Goal: Task Accomplishment & Management: Complete application form

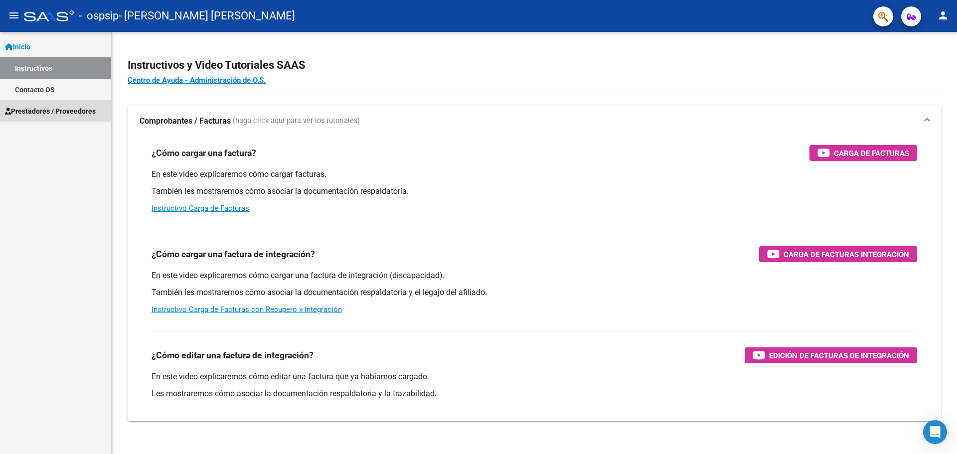
click at [64, 114] on span "Prestadores / Proveedores" at bounding box center [50, 111] width 91 height 11
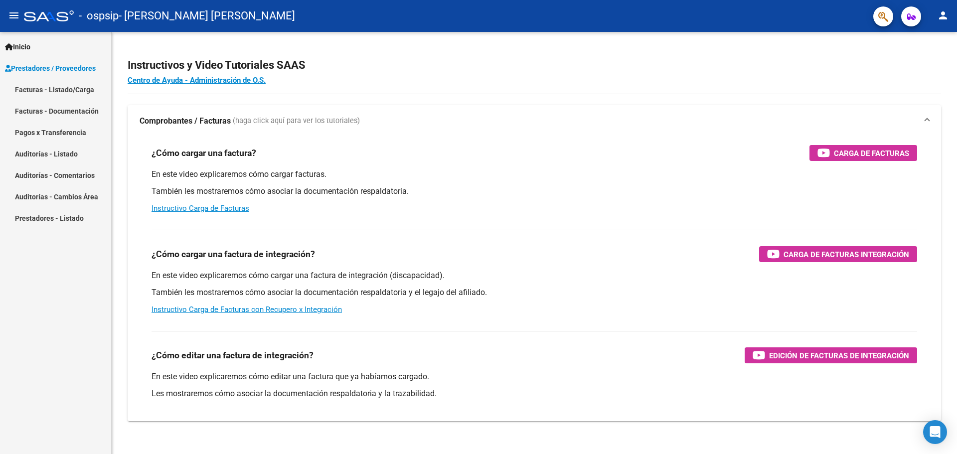
click at [70, 84] on link "Facturas - Listado/Carga" at bounding box center [55, 89] width 111 height 21
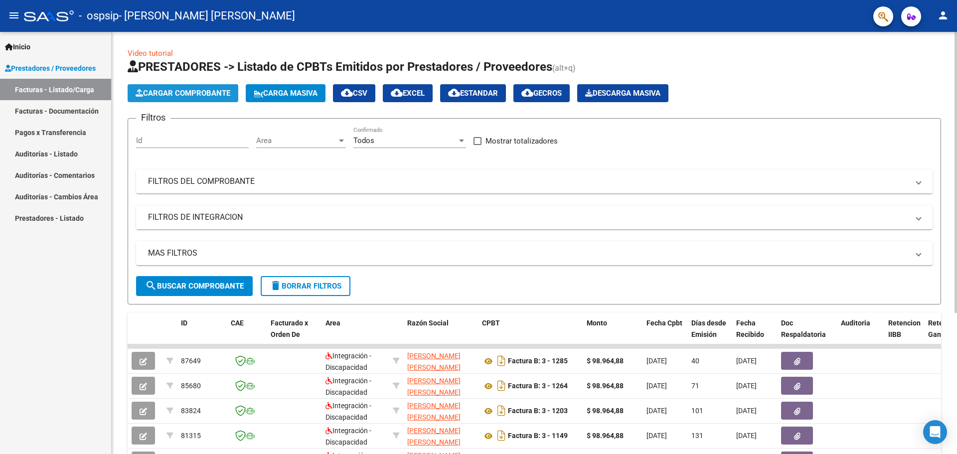
click at [206, 92] on span "Cargar Comprobante" at bounding box center [183, 93] width 95 height 9
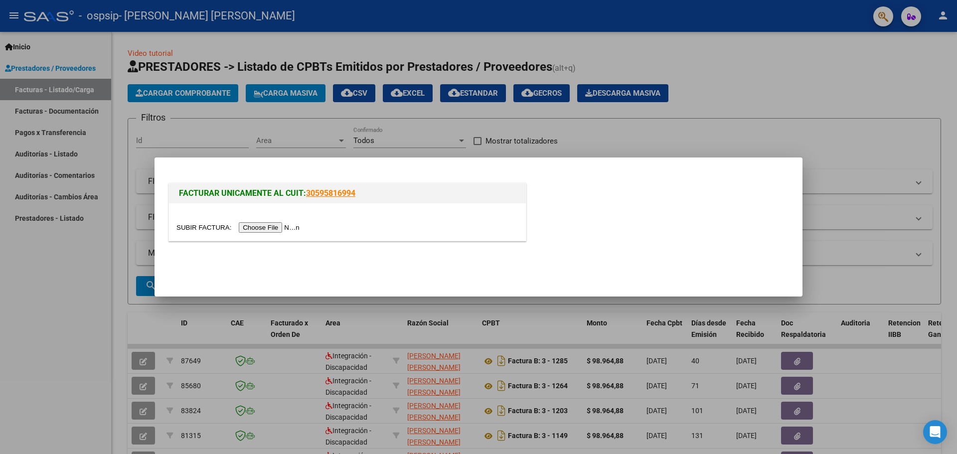
click at [286, 228] on input "file" at bounding box center [240, 227] width 126 height 10
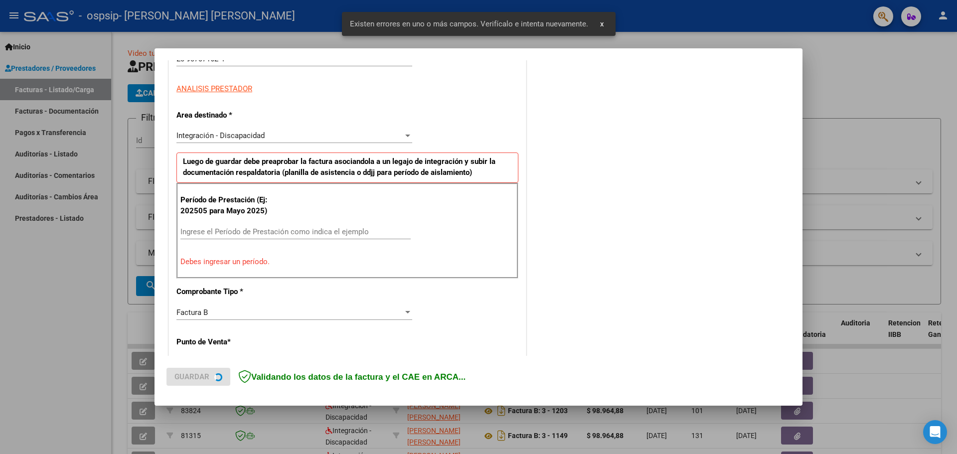
scroll to position [181, 0]
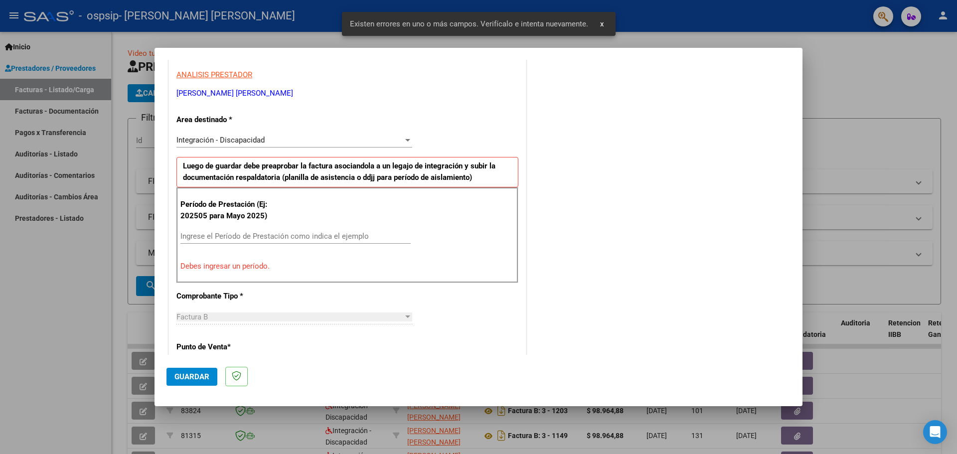
click at [231, 233] on input "Ingrese el Período de Prestación como indica el ejemplo" at bounding box center [296, 236] width 230 height 9
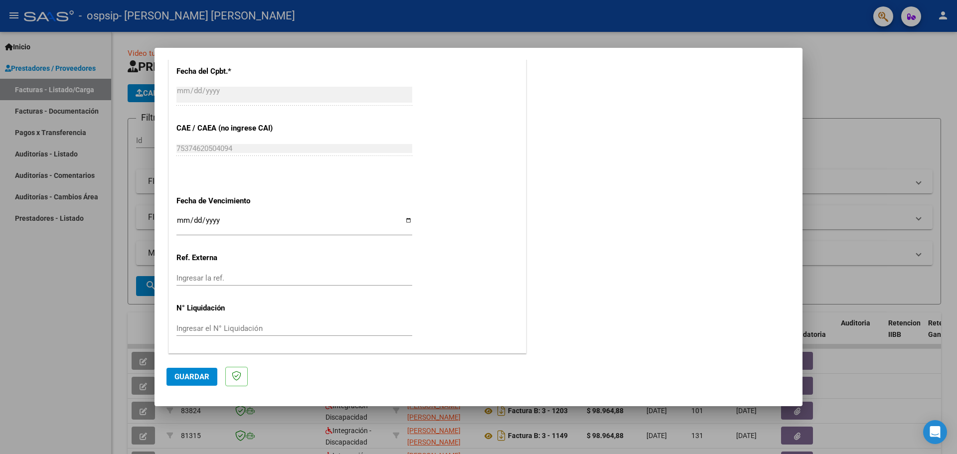
scroll to position [582, 0]
type input "202508"
click at [407, 218] on input "Ingresar la fecha" at bounding box center [295, 224] width 236 height 16
type input "[DATE]"
click at [188, 379] on span "Guardar" at bounding box center [192, 376] width 35 height 9
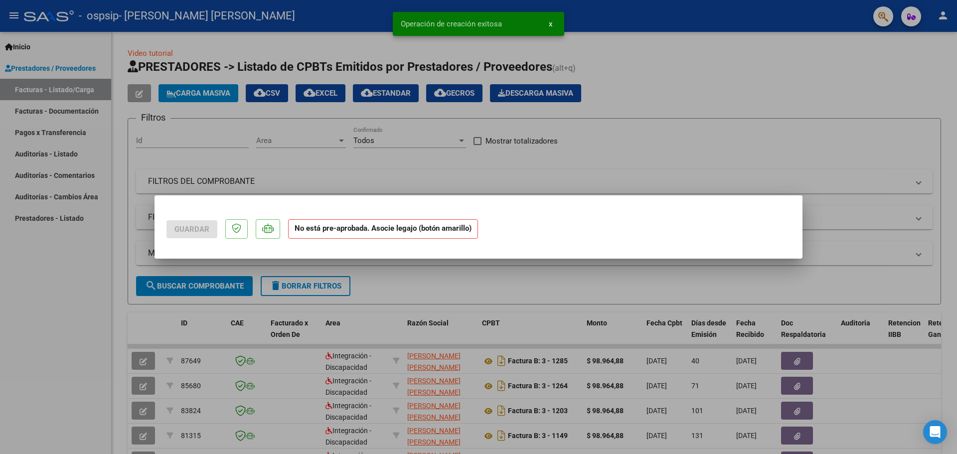
scroll to position [0, 0]
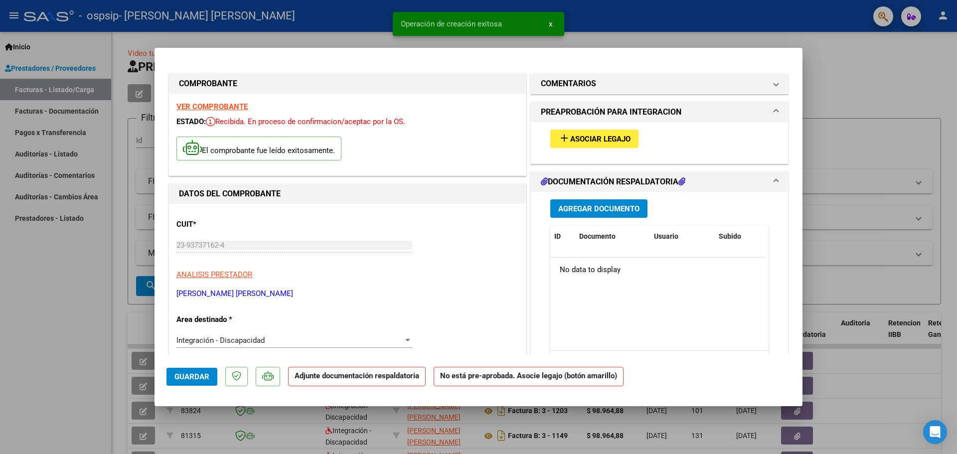
click at [608, 130] on button "add Asociar Legajo" at bounding box center [595, 139] width 88 height 18
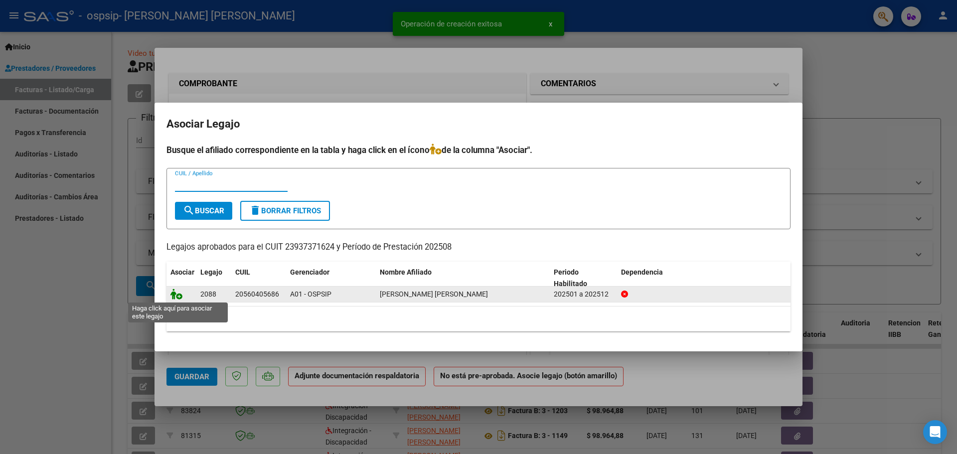
click at [179, 294] on icon at bounding box center [177, 294] width 12 height 11
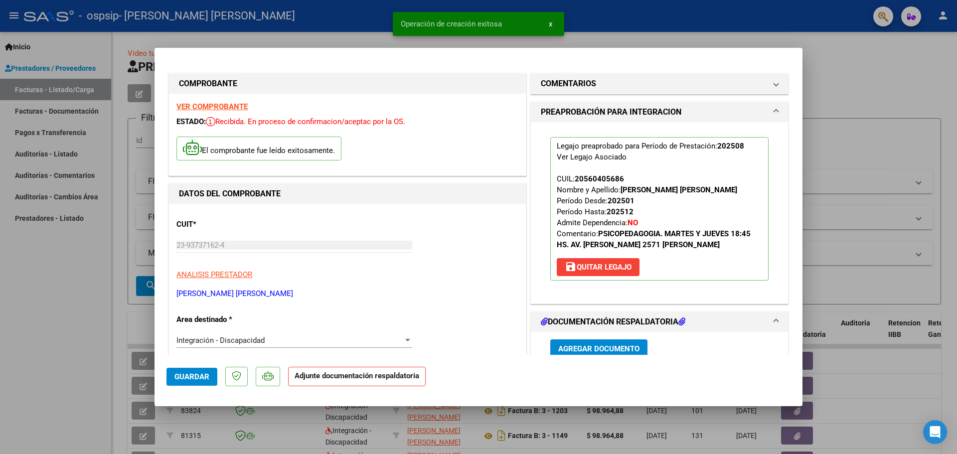
click at [605, 353] on span "Agregar Documento" at bounding box center [598, 349] width 81 height 9
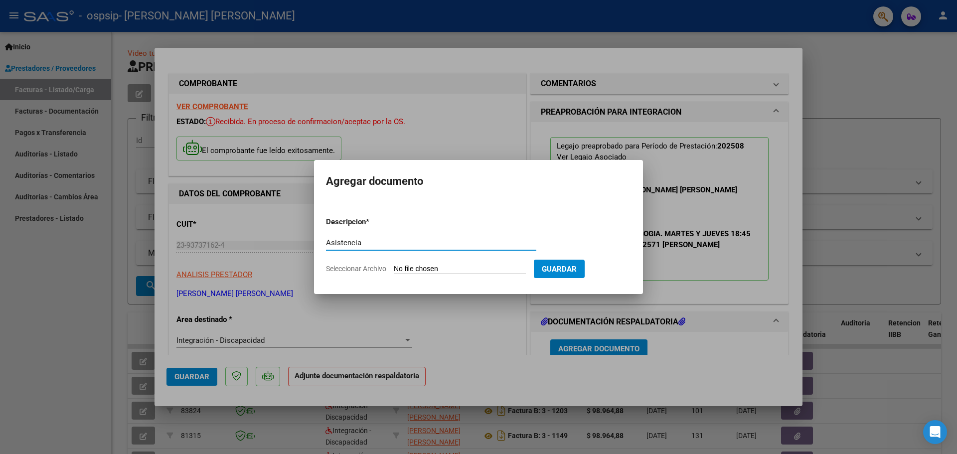
type input "Asistencia"
click at [434, 269] on input "Seleccionar Archivo" at bounding box center [460, 269] width 132 height 9
type input "C:\fakepath\Asistencia Veron.pdf"
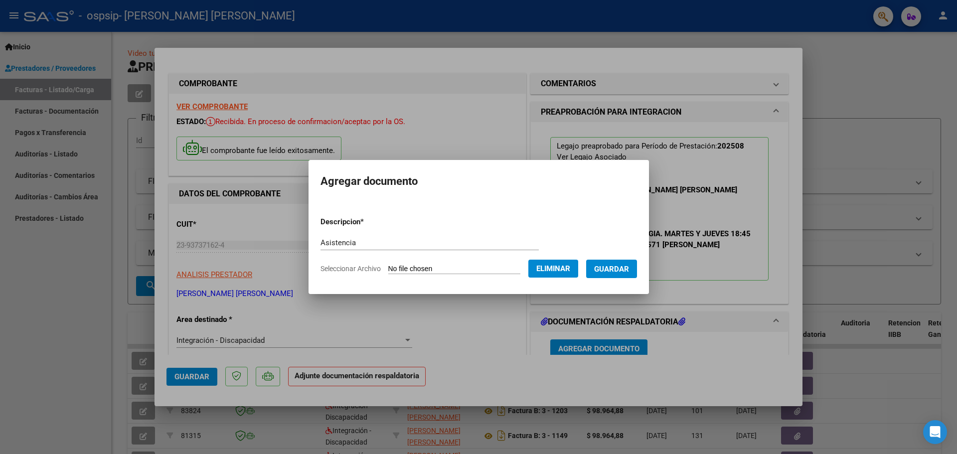
click at [625, 267] on span "Guardar" at bounding box center [611, 269] width 35 height 9
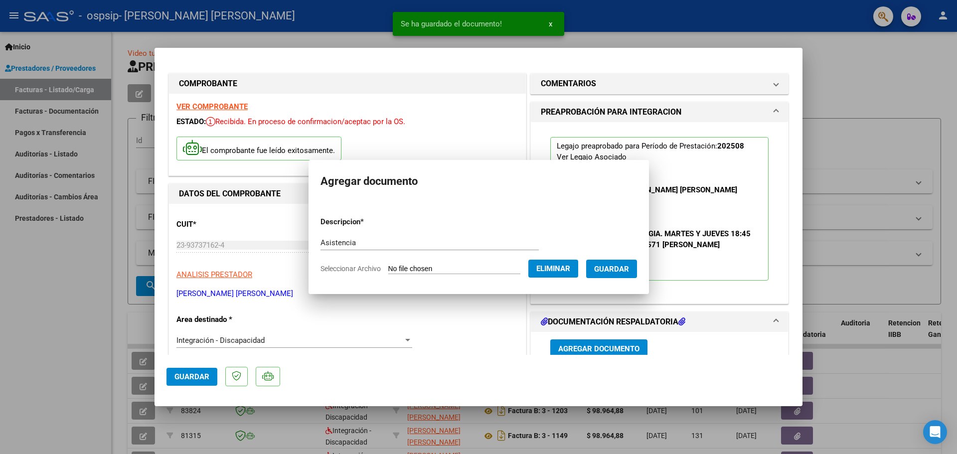
scroll to position [2, 0]
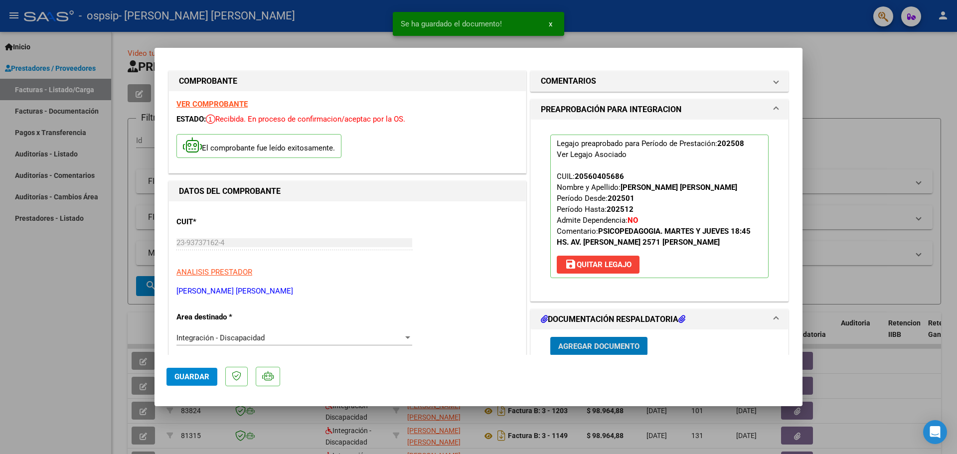
click at [187, 372] on span "Guardar" at bounding box center [192, 376] width 35 height 9
click at [91, 326] on div at bounding box center [478, 227] width 957 height 454
type input "$ 0,00"
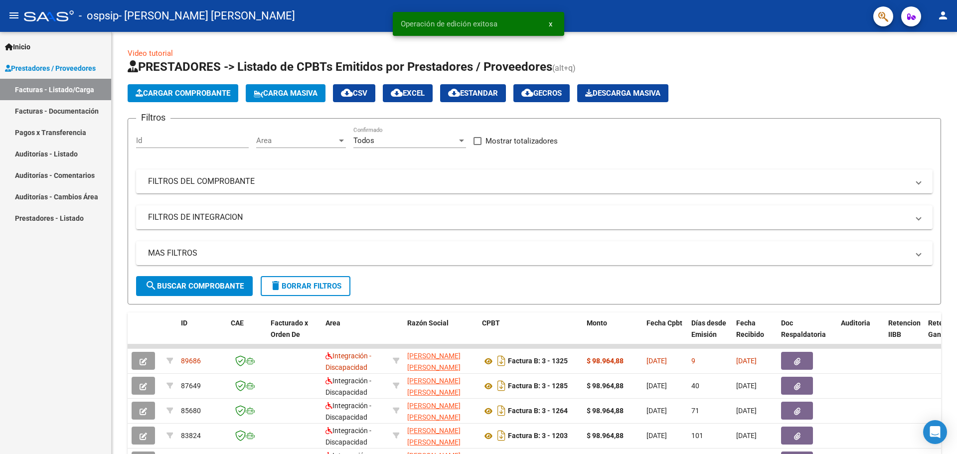
click at [944, 20] on mat-icon "person" at bounding box center [943, 15] width 12 height 12
click at [909, 65] on mat-icon "exit_to_app" at bounding box center [907, 65] width 12 height 12
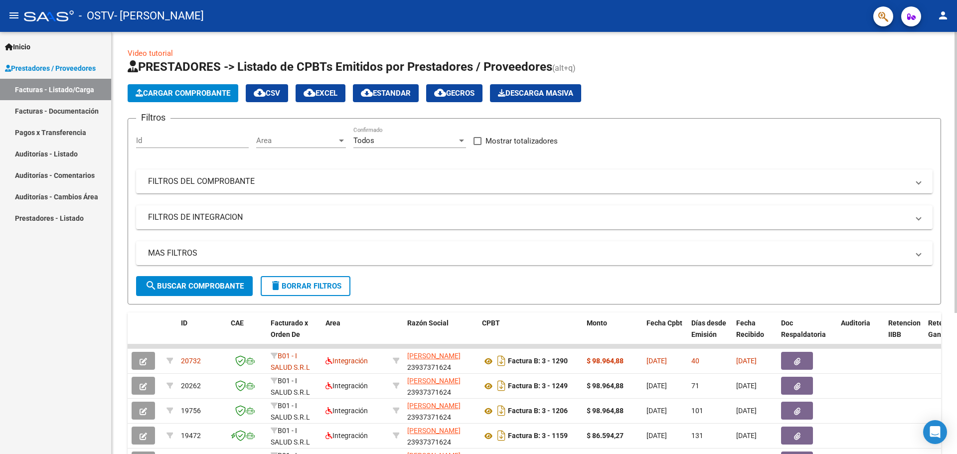
click at [217, 91] on span "Cargar Comprobante" at bounding box center [183, 93] width 95 height 9
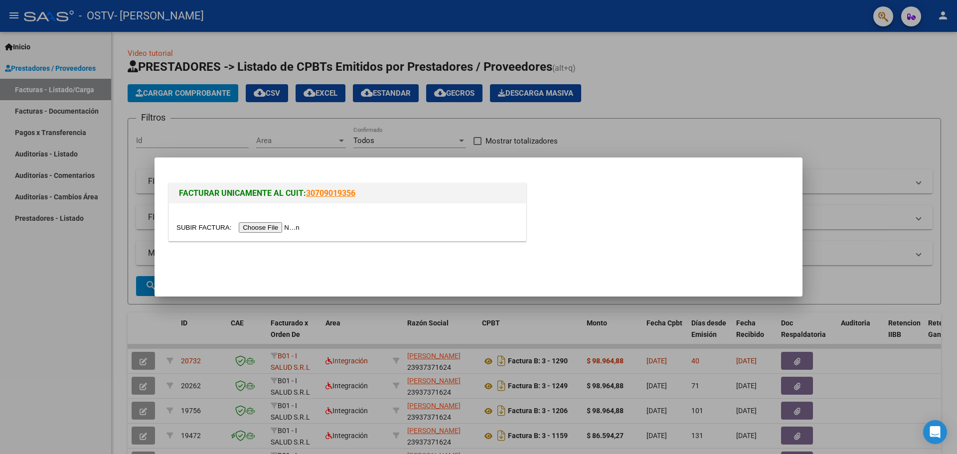
click at [277, 221] on div at bounding box center [347, 221] width 357 height 37
click at [284, 229] on input "file" at bounding box center [240, 227] width 126 height 10
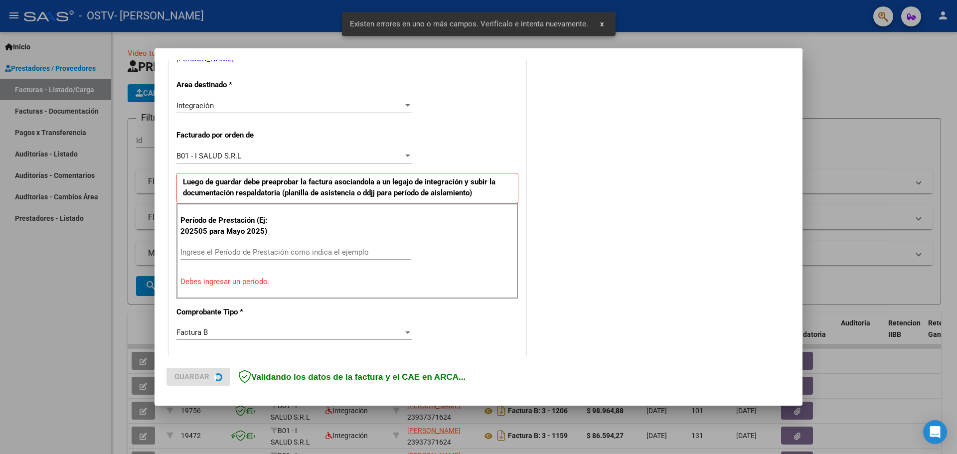
scroll to position [231, 0]
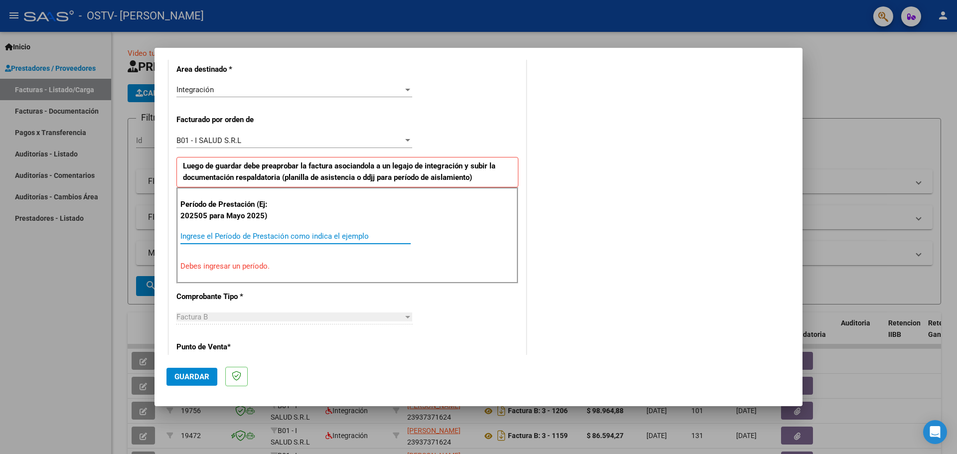
click at [225, 236] on input "Ingrese el Período de Prestación como indica el ejemplo" at bounding box center [296, 236] width 230 height 9
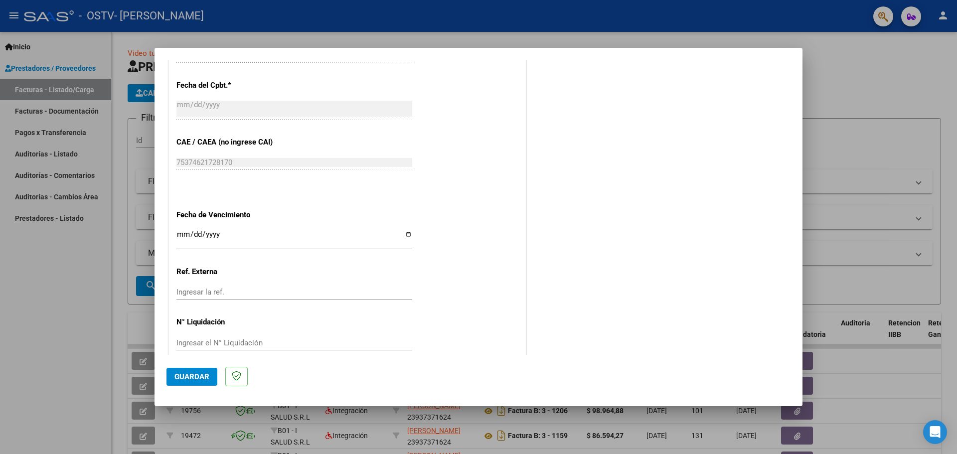
scroll to position [633, 0]
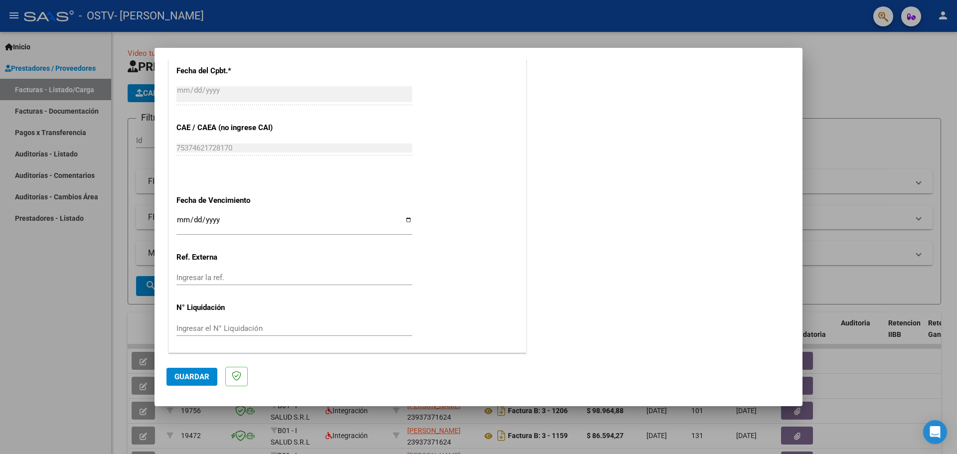
type input "202508"
click at [407, 219] on input "Ingresar la fecha" at bounding box center [295, 224] width 236 height 16
type input "[DATE]"
click at [194, 375] on span "Guardar" at bounding box center [192, 376] width 35 height 9
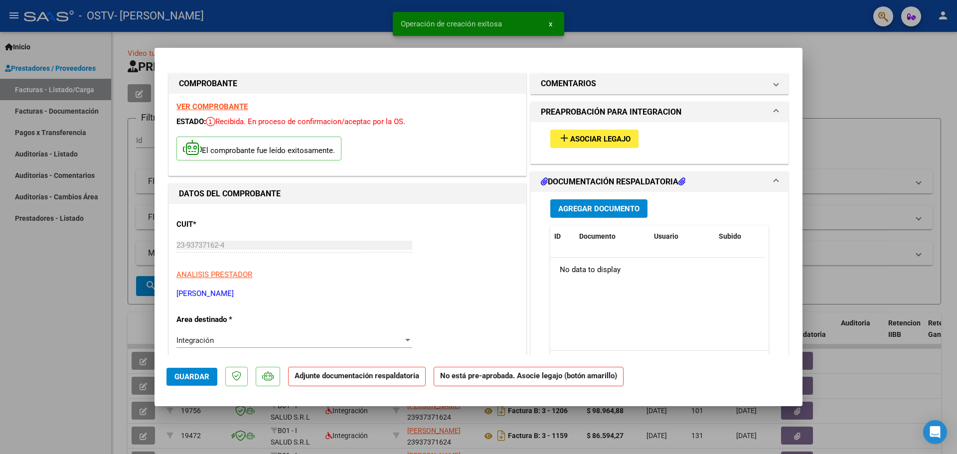
click at [619, 137] on span "Asociar Legajo" at bounding box center [600, 139] width 60 height 9
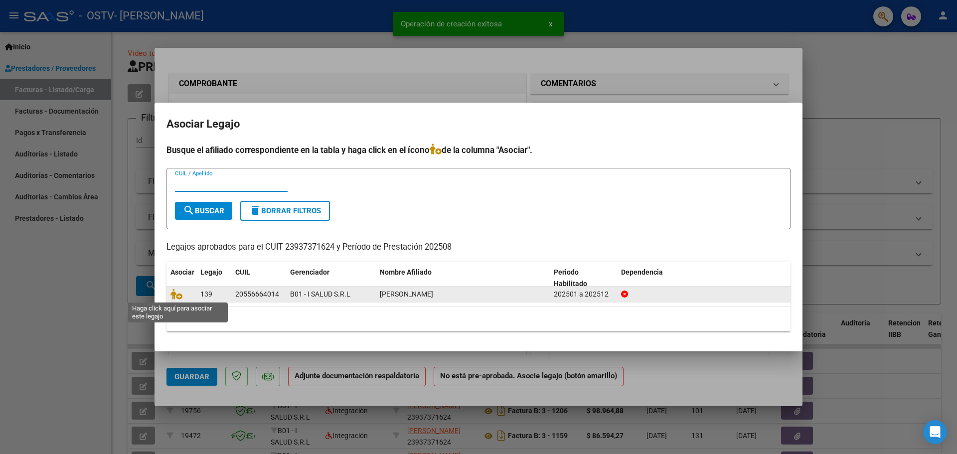
click at [179, 295] on icon at bounding box center [177, 294] width 12 height 11
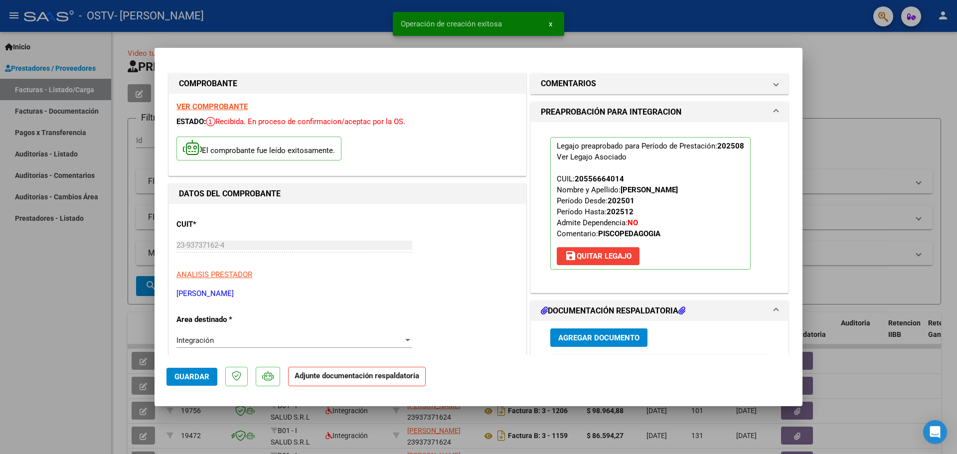
click at [592, 332] on button "Agregar Documento" at bounding box center [599, 338] width 97 height 18
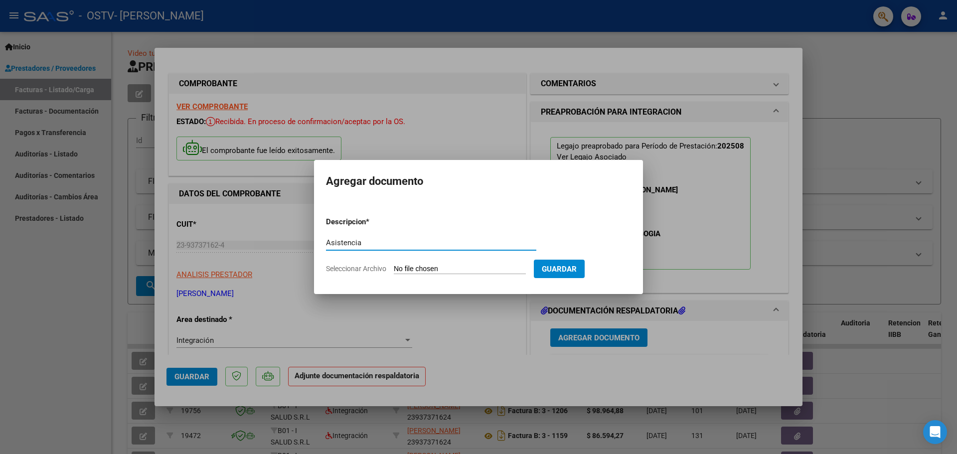
type input "Asistencia"
click at [414, 269] on input "Seleccionar Archivo" at bounding box center [460, 269] width 132 height 9
type input "C:\fakepath\Asistencia Lisandro Gonzalez.pdf"
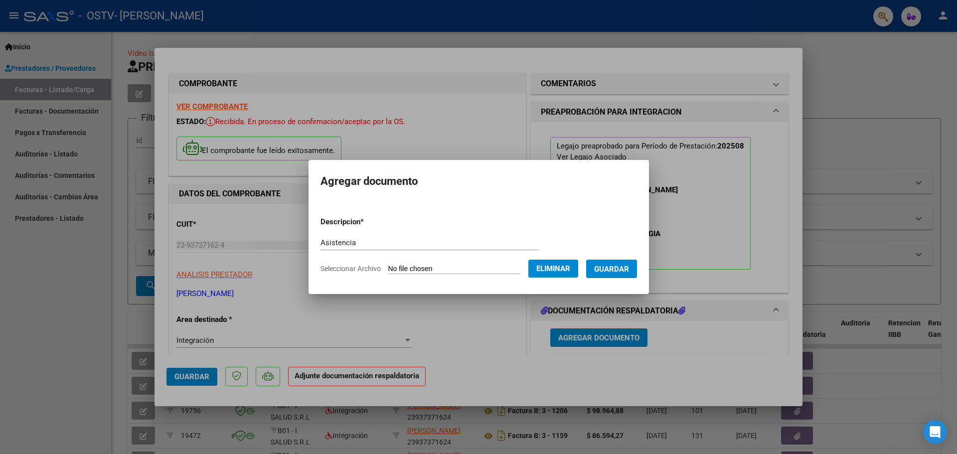
click at [635, 278] on form "Descripcion * Asistencia Escriba aquí una descripcion Seleccionar Archivo Elimi…" at bounding box center [479, 245] width 317 height 73
click at [634, 274] on button "Guardar" at bounding box center [611, 269] width 51 height 18
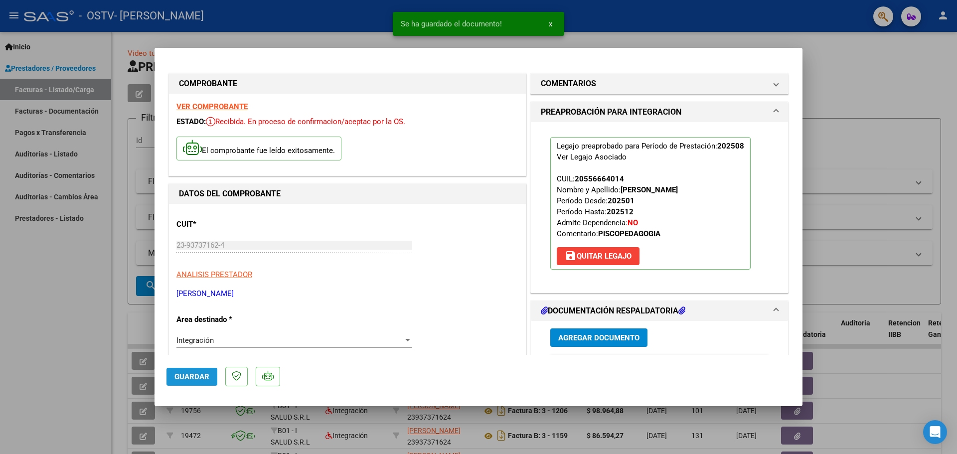
click at [180, 380] on span "Guardar" at bounding box center [192, 376] width 35 height 9
click at [191, 377] on span "Guardar" at bounding box center [192, 376] width 35 height 9
click at [98, 312] on div at bounding box center [478, 227] width 957 height 454
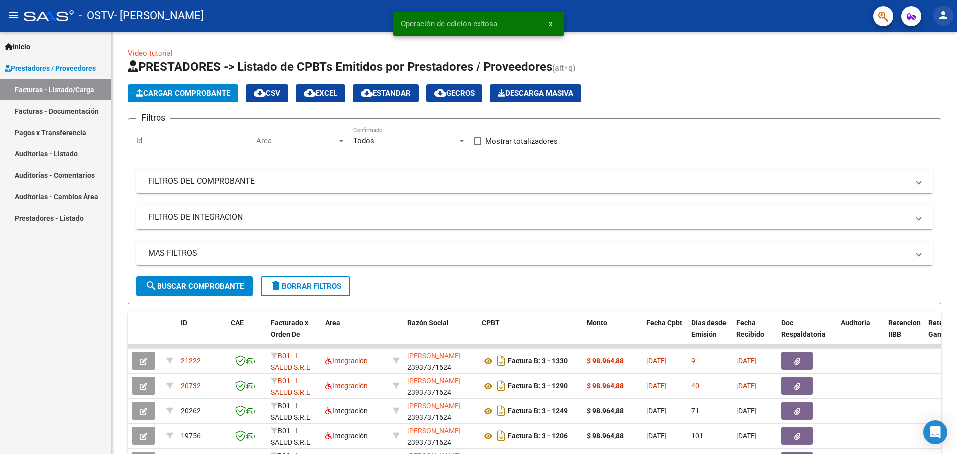
click at [936, 17] on button "person" at bounding box center [943, 16] width 20 height 20
click at [910, 70] on button "exit_to_app Salir" at bounding box center [923, 66] width 61 height 24
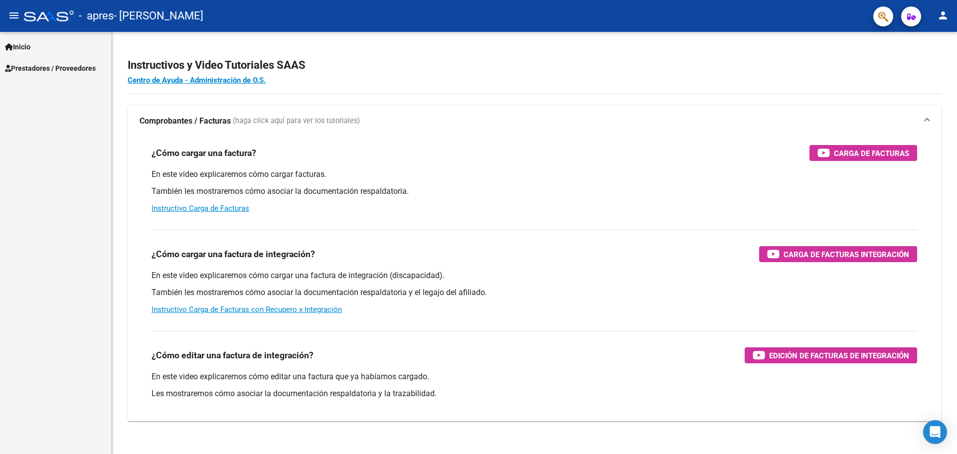
click at [79, 66] on span "Prestadores / Proveedores" at bounding box center [50, 68] width 91 height 11
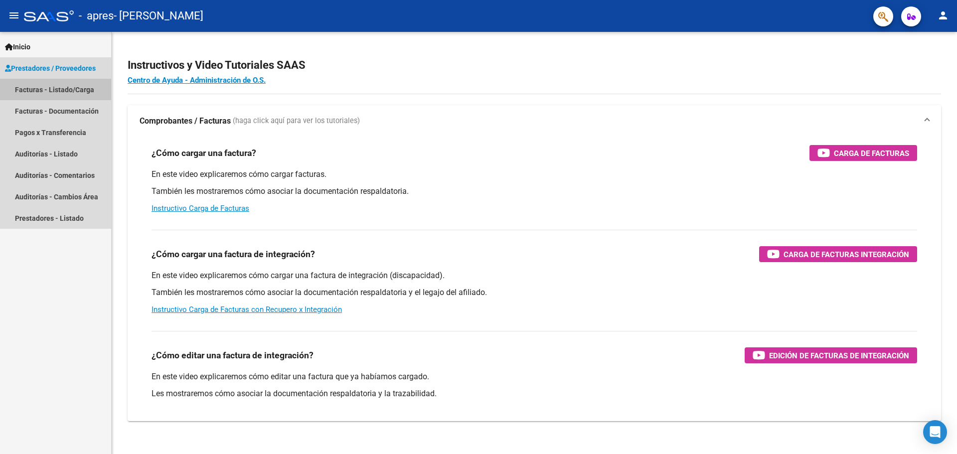
click at [89, 88] on link "Facturas - Listado/Carga" at bounding box center [55, 89] width 111 height 21
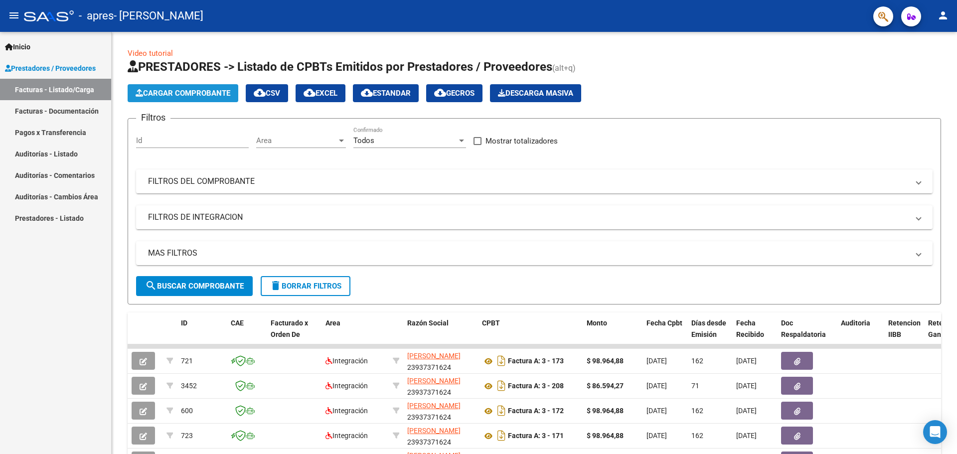
click at [200, 92] on span "Cargar Comprobante" at bounding box center [183, 93] width 95 height 9
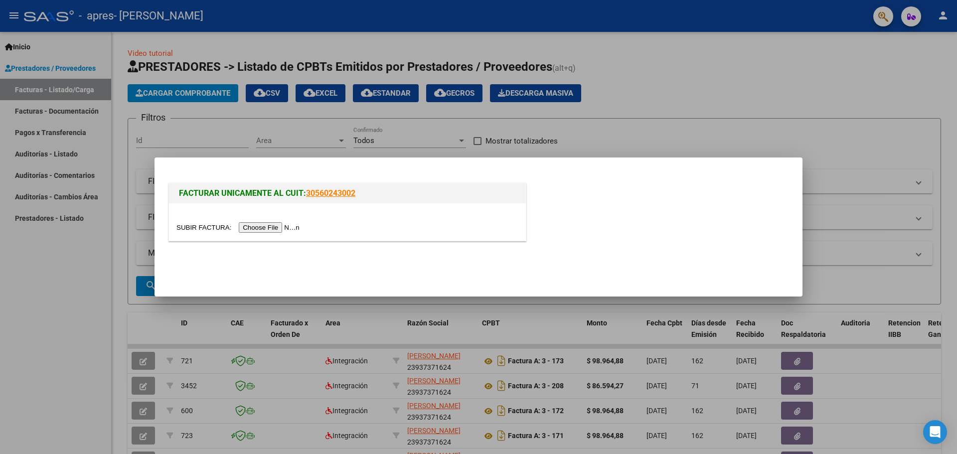
click at [272, 226] on input "file" at bounding box center [240, 227] width 126 height 10
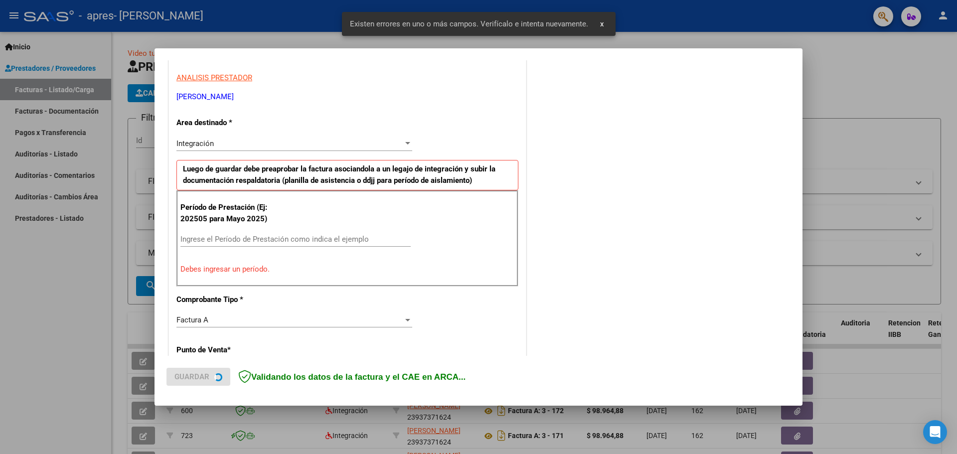
scroll to position [181, 0]
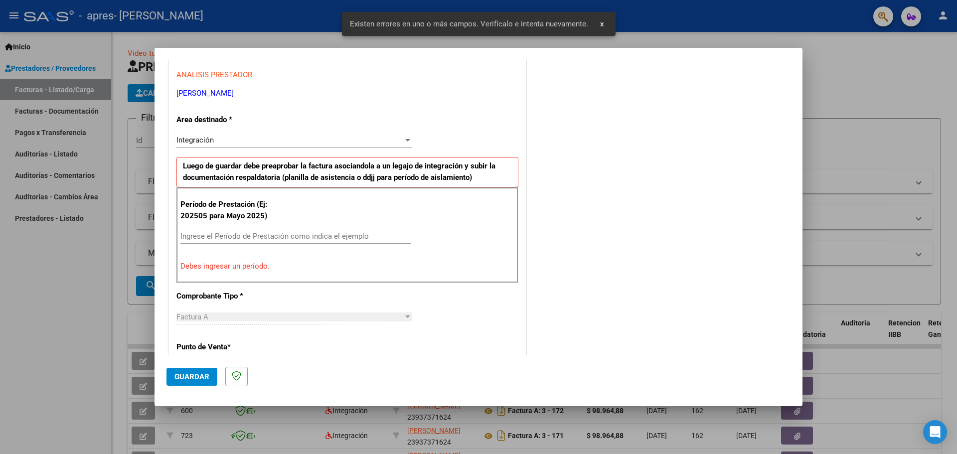
click at [234, 229] on div "Ingrese el Período de Prestación como indica el ejemplo" at bounding box center [296, 236] width 230 height 15
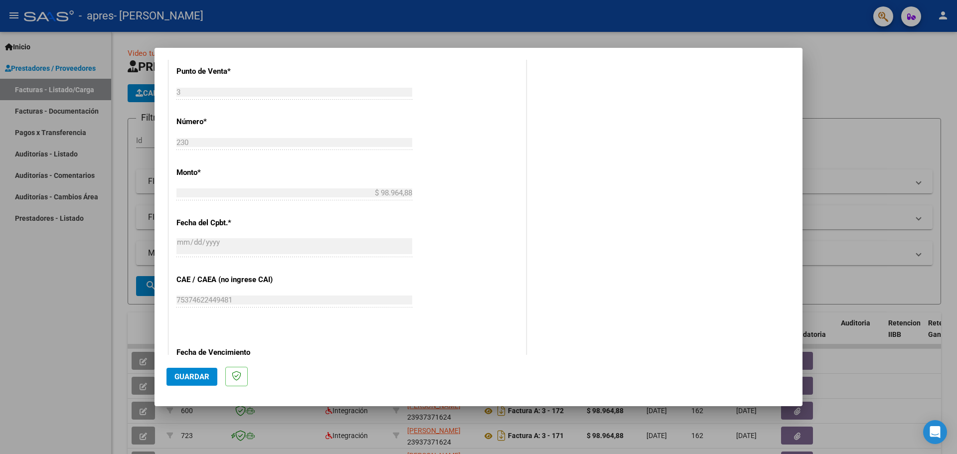
scroll to position [582, 0]
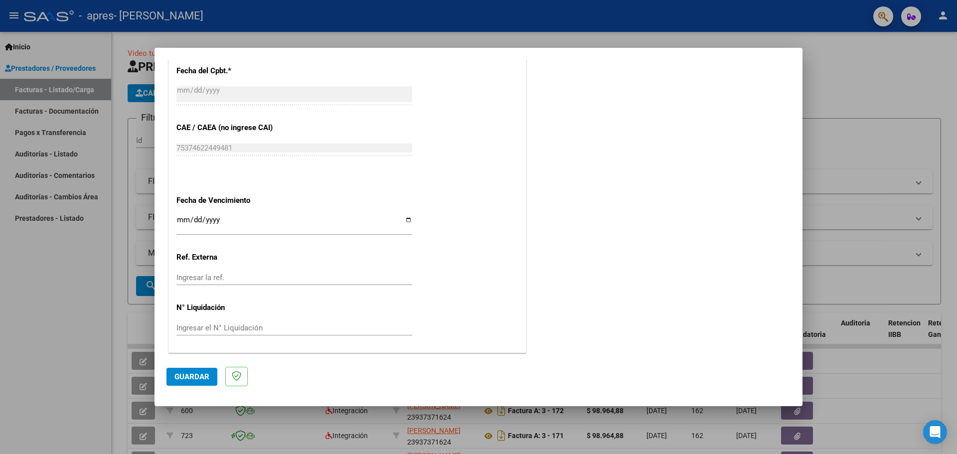
type input "202508"
click at [406, 220] on input "Ingresar la fecha" at bounding box center [295, 224] width 236 height 16
type input "[DATE]"
drag, startPoint x: 193, startPoint y: 378, endPoint x: 211, endPoint y: 375, distance: 18.2
click at [194, 378] on span "Guardar" at bounding box center [192, 376] width 35 height 9
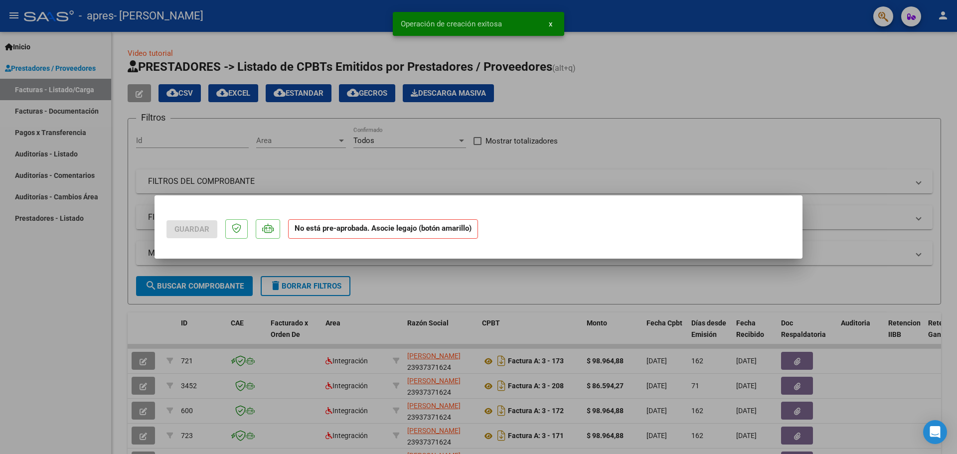
scroll to position [0, 0]
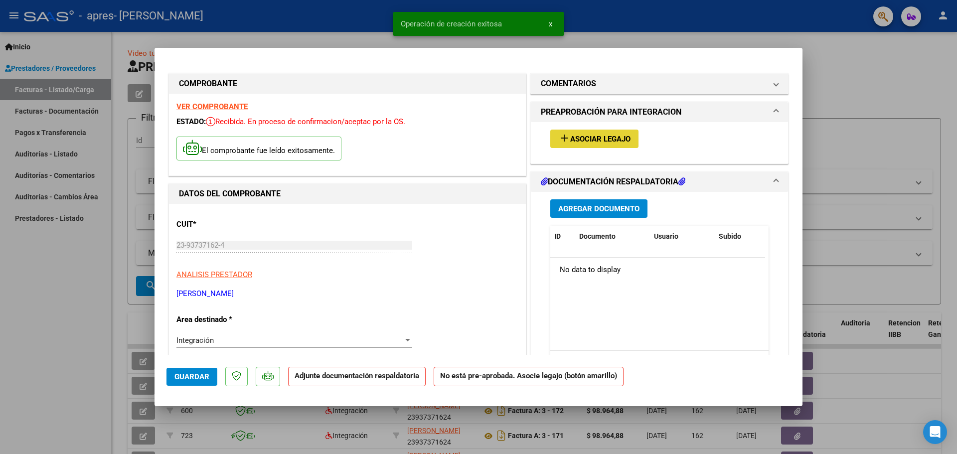
click at [601, 135] on span "Asociar Legajo" at bounding box center [600, 139] width 60 height 9
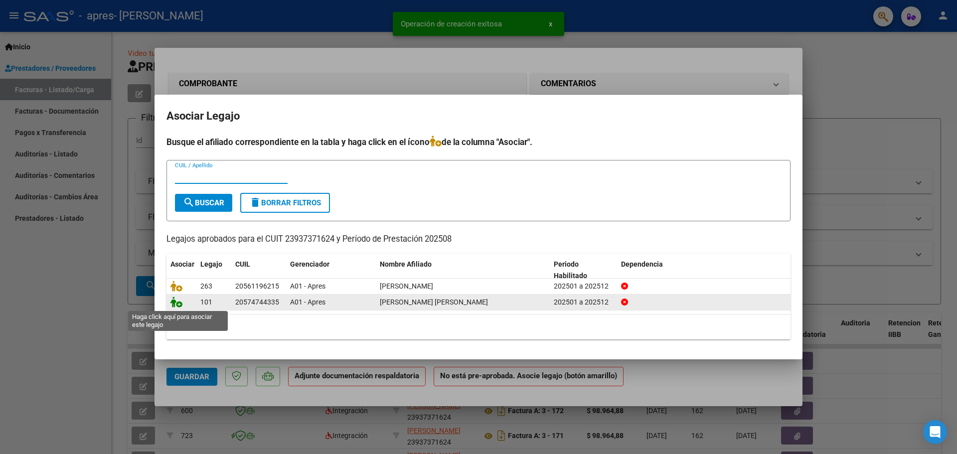
click at [171, 298] on icon at bounding box center [177, 302] width 12 height 11
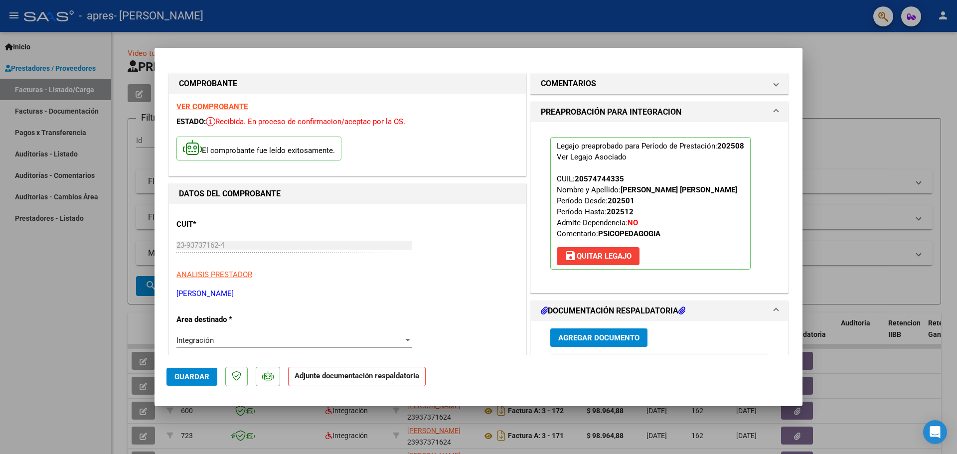
scroll to position [100, 0]
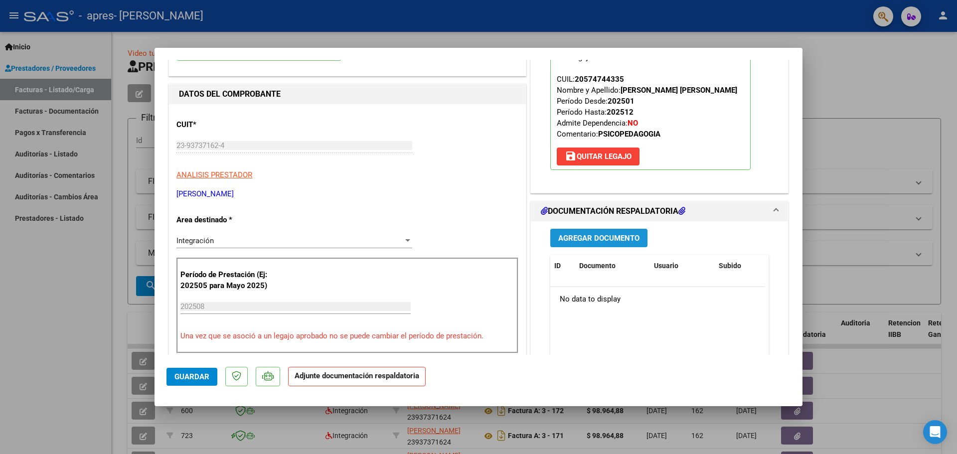
click at [616, 231] on button "Agregar Documento" at bounding box center [599, 238] width 97 height 18
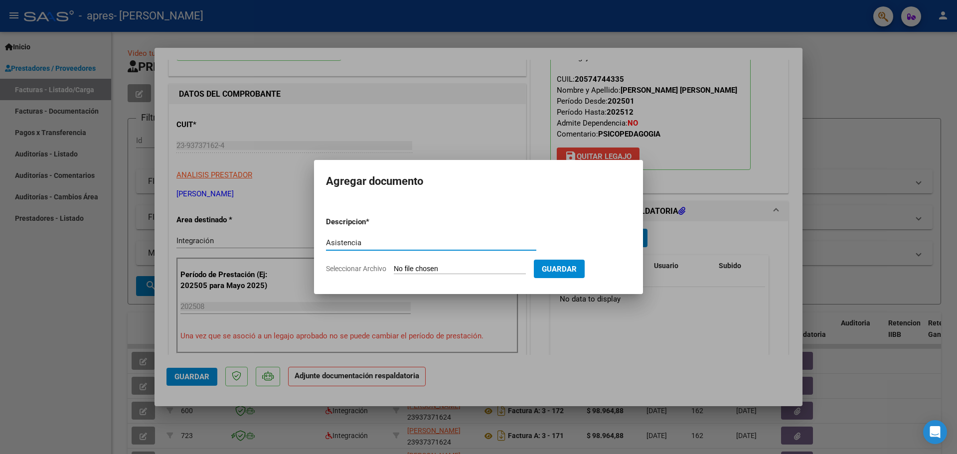
type input "Asistencia"
click at [418, 272] on input "Seleccionar Archivo" at bounding box center [460, 269] width 132 height 9
type input "C:\fakepath\Asistencia Benjamin peralta.pdf"
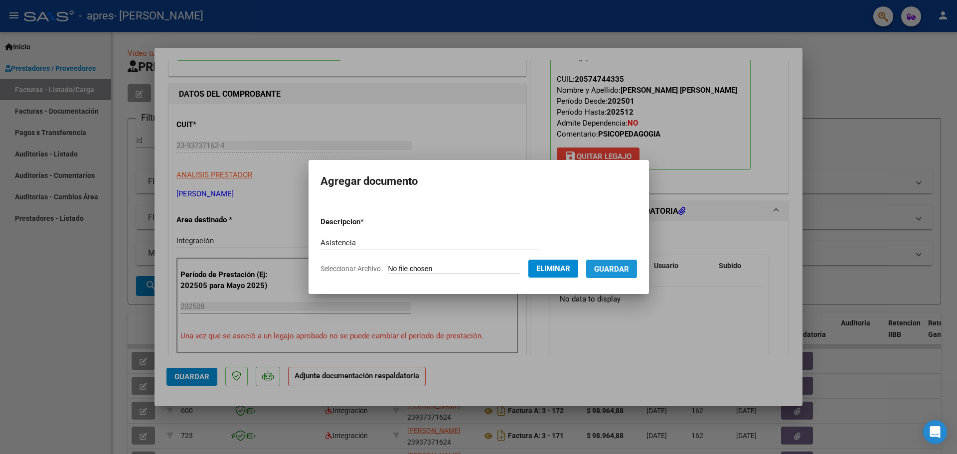
click at [621, 267] on span "Guardar" at bounding box center [611, 269] width 35 height 9
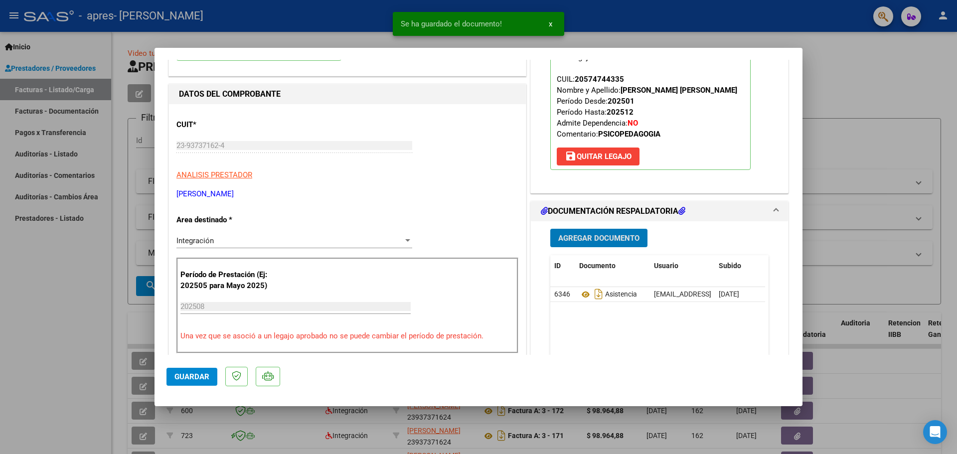
click at [212, 378] on button "Guardar" at bounding box center [192, 377] width 51 height 18
click at [200, 380] on span "Guardar" at bounding box center [192, 376] width 35 height 9
click at [55, 342] on div at bounding box center [478, 227] width 957 height 454
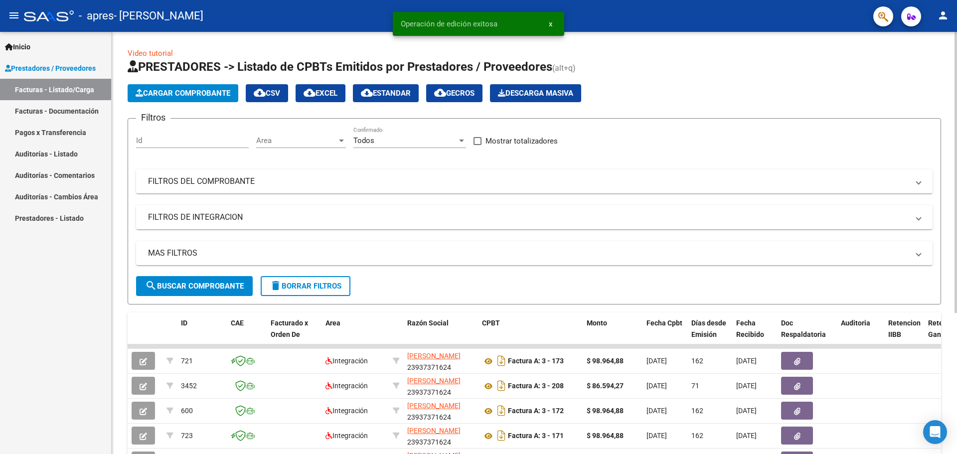
click at [171, 94] on span "Cargar Comprobante" at bounding box center [183, 93] width 95 height 9
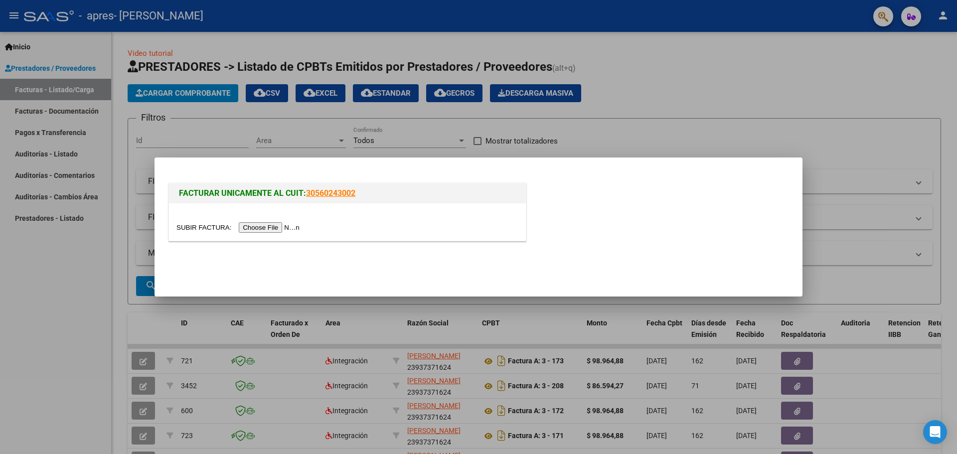
click at [281, 228] on input "file" at bounding box center [240, 227] width 126 height 10
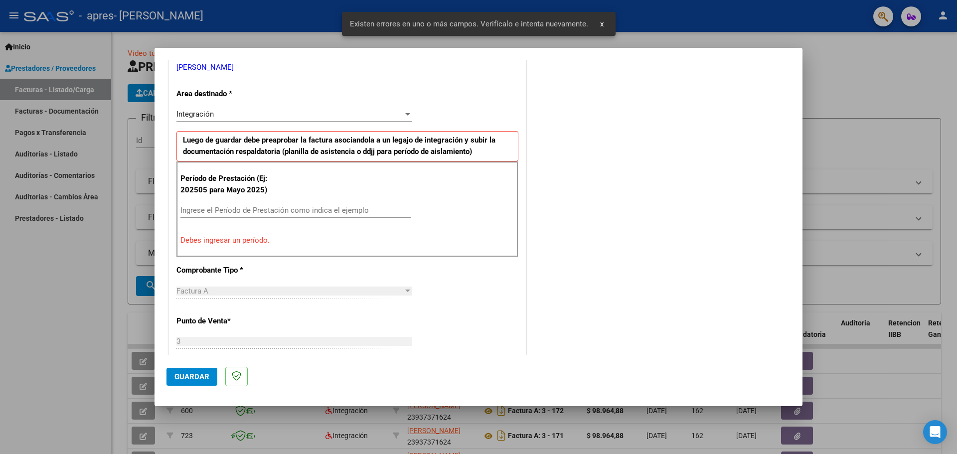
scroll to position [231, 0]
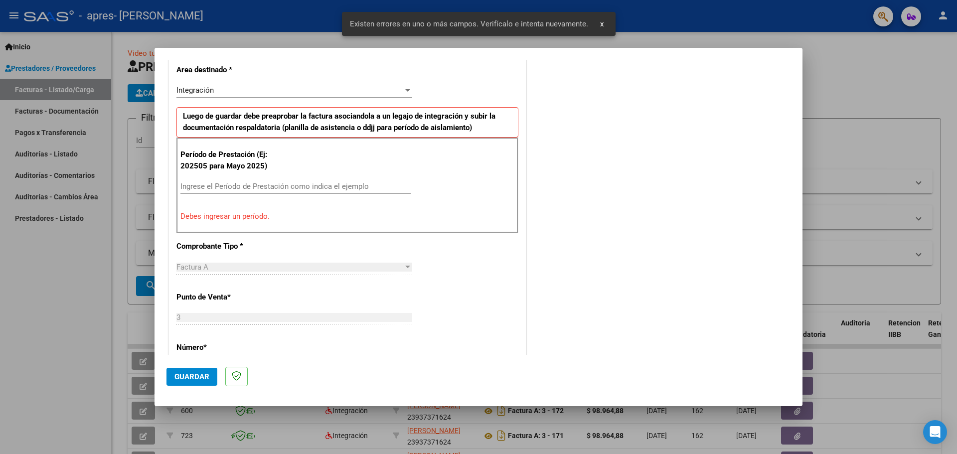
click at [251, 182] on input "Ingrese el Período de Prestación como indica el ejemplo" at bounding box center [296, 186] width 230 height 9
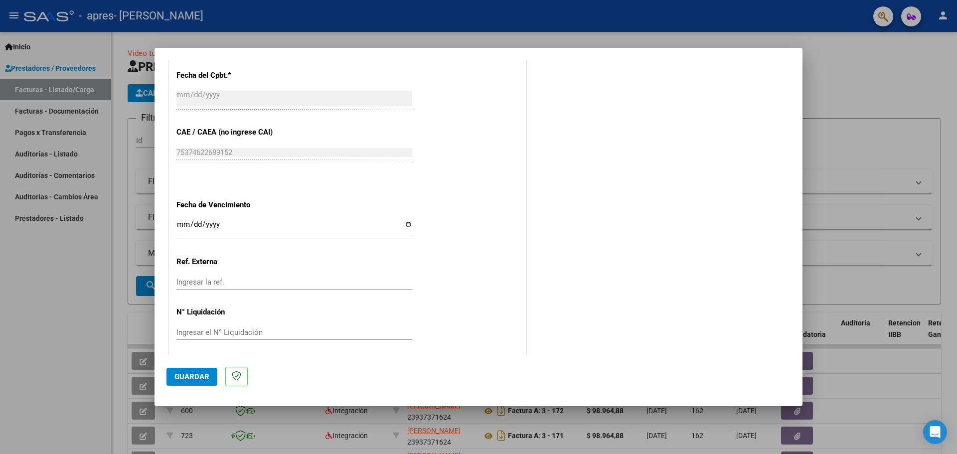
scroll to position [580, 0]
type input "202508"
click at [405, 221] on input "Ingresar la fecha" at bounding box center [295, 226] width 236 height 16
type input "[DATE]"
click at [181, 376] on span "Guardar" at bounding box center [192, 376] width 35 height 9
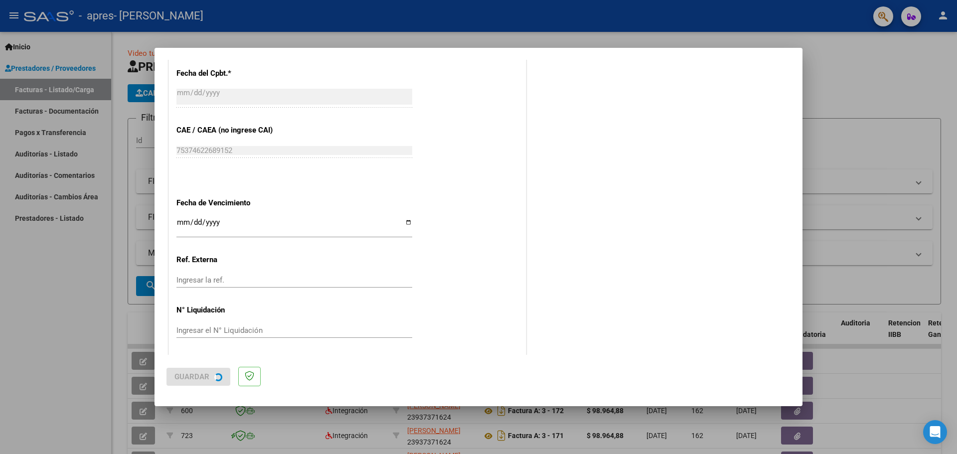
scroll to position [0, 0]
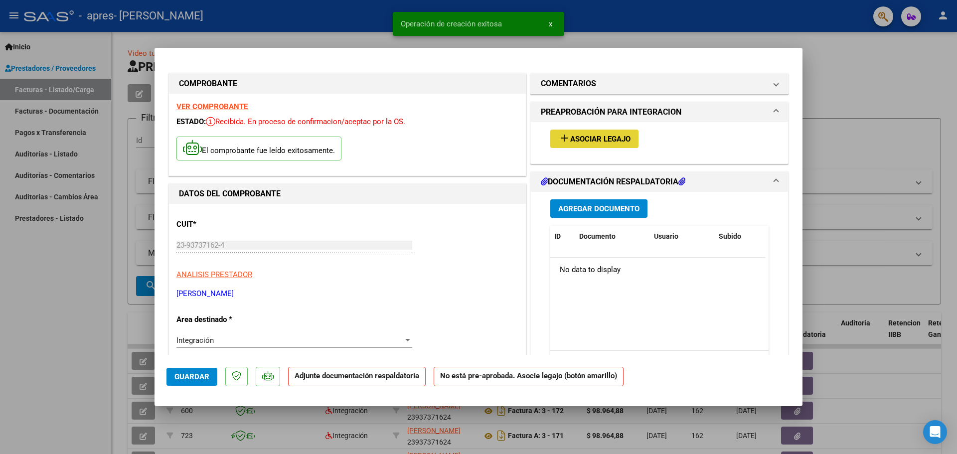
click at [573, 140] on span "Asociar Legajo" at bounding box center [600, 139] width 60 height 9
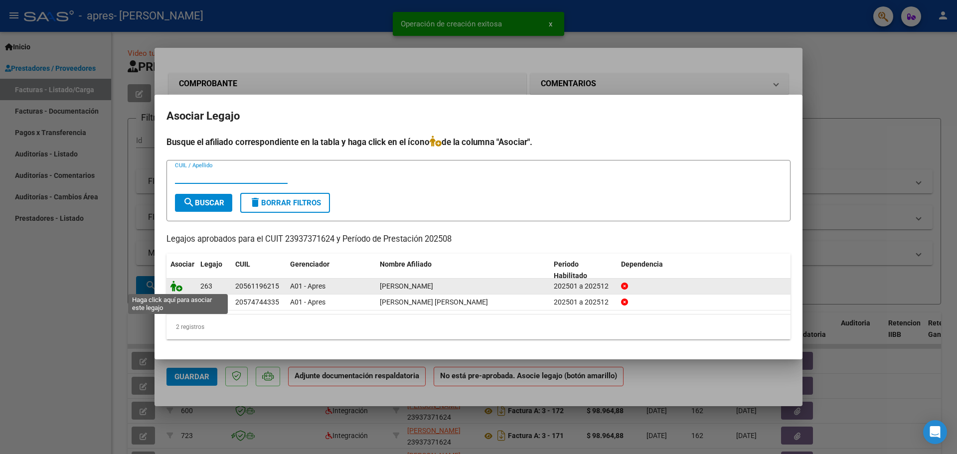
click at [179, 283] on icon at bounding box center [177, 286] width 12 height 11
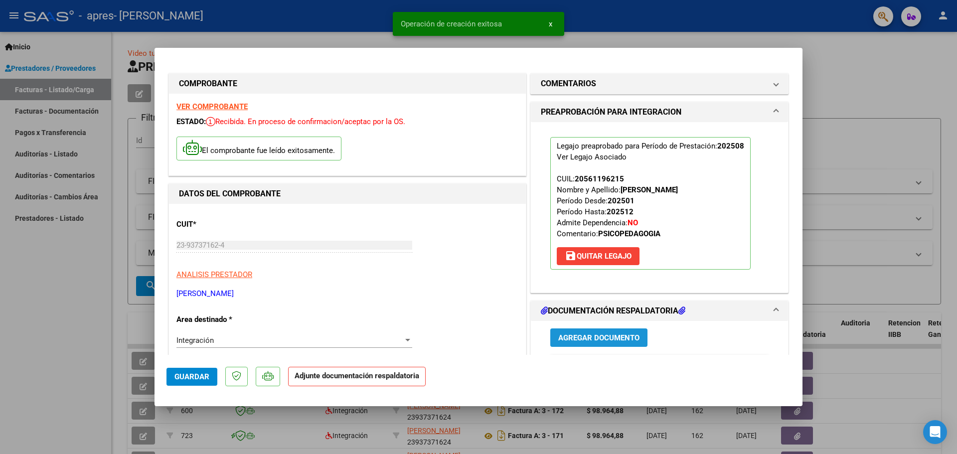
click at [617, 338] on span "Agregar Documento" at bounding box center [598, 338] width 81 height 9
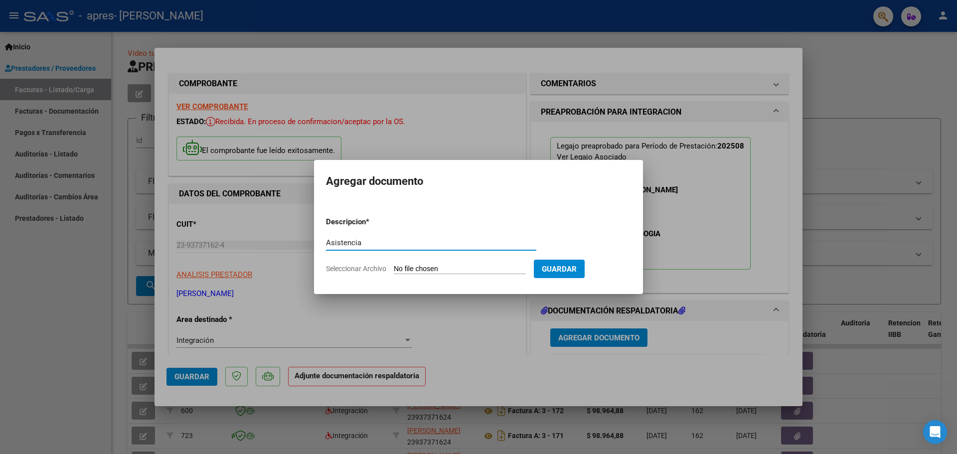
type input "Asistencia"
click at [442, 276] on form "Descripcion * Asistencia Escriba aquí una descripcion Seleccionar Archivo Guard…" at bounding box center [478, 245] width 305 height 73
click at [445, 273] on input "Seleccionar Archivo" at bounding box center [460, 269] width 132 height 9
type input "C:\fakepath\Asistencia Stefano rojas.pdf"
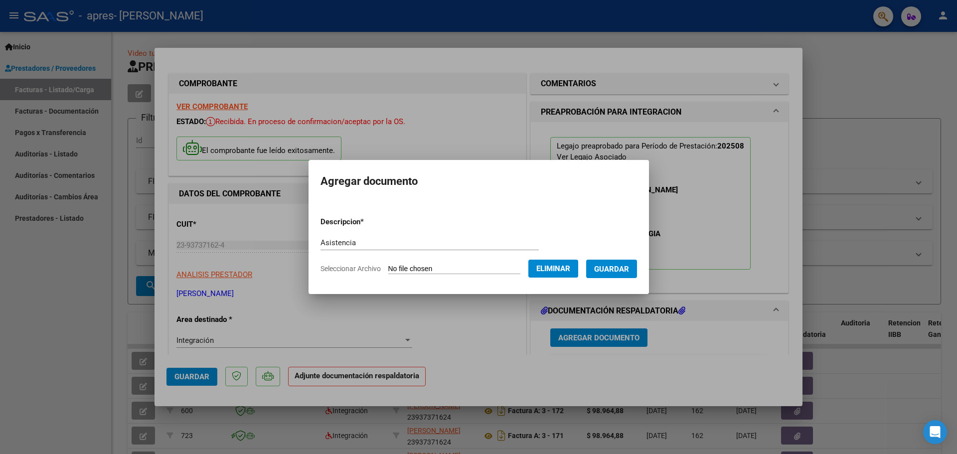
click at [627, 269] on span "Guardar" at bounding box center [611, 269] width 35 height 9
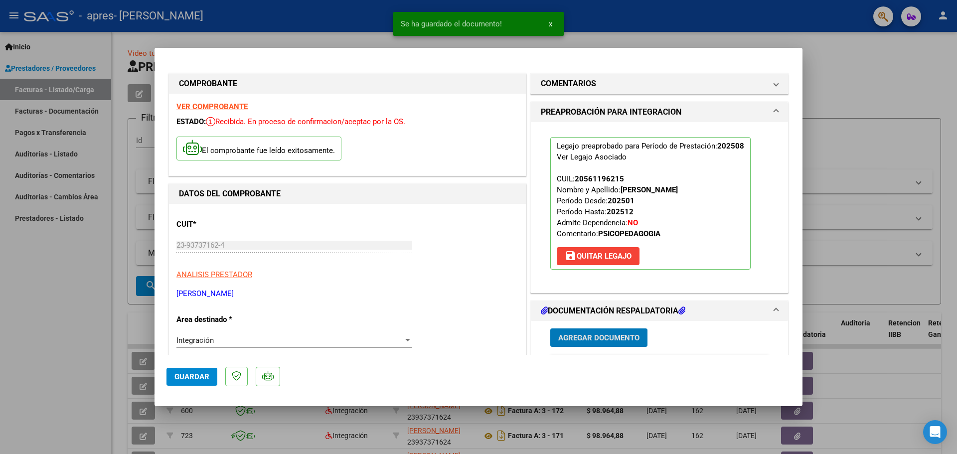
click at [186, 370] on button "Guardar" at bounding box center [192, 377] width 51 height 18
click at [88, 325] on div at bounding box center [478, 227] width 957 height 454
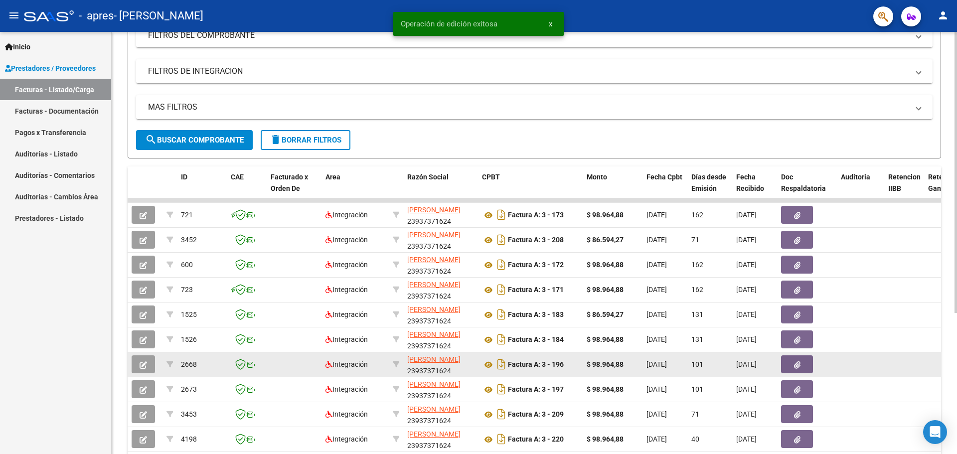
scroll to position [212, 0]
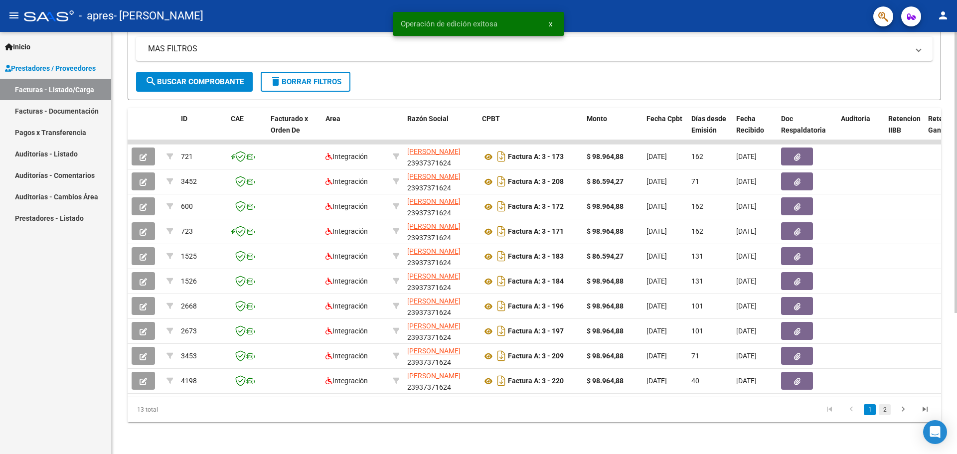
click at [884, 410] on link "2" at bounding box center [885, 409] width 12 height 11
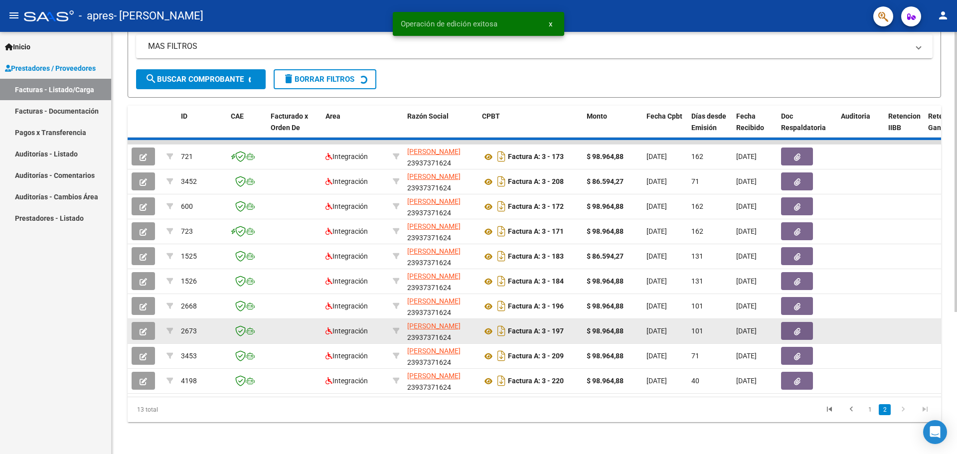
scroll to position [37, 0]
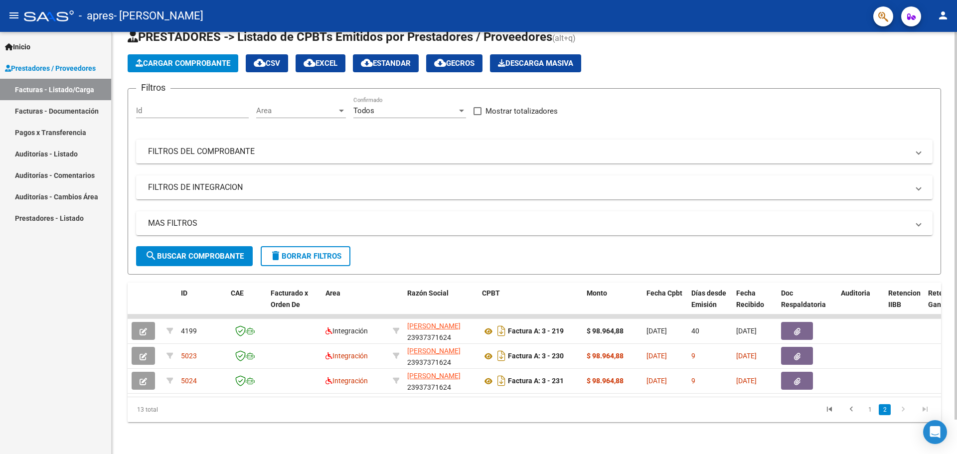
click at [949, 14] on button "person" at bounding box center [943, 16] width 20 height 20
click at [907, 62] on mat-icon "exit_to_app" at bounding box center [907, 65] width 12 height 12
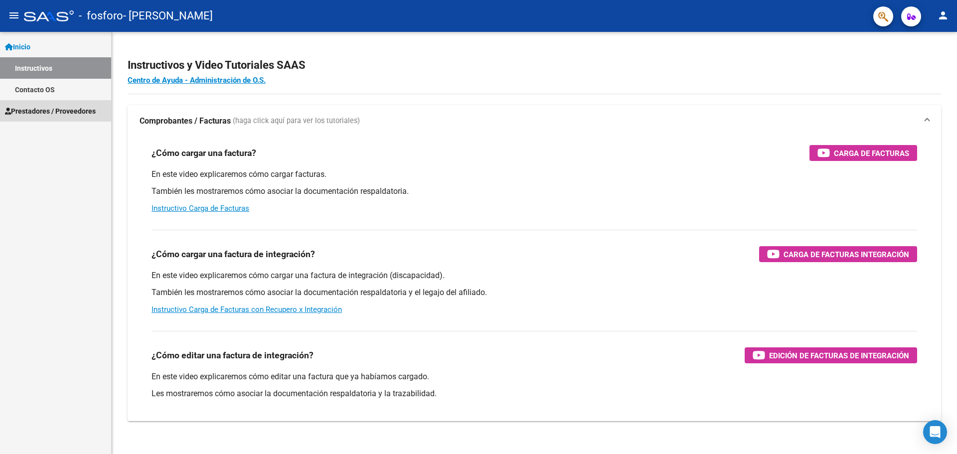
click at [81, 115] on span "Prestadores / Proveedores" at bounding box center [50, 111] width 91 height 11
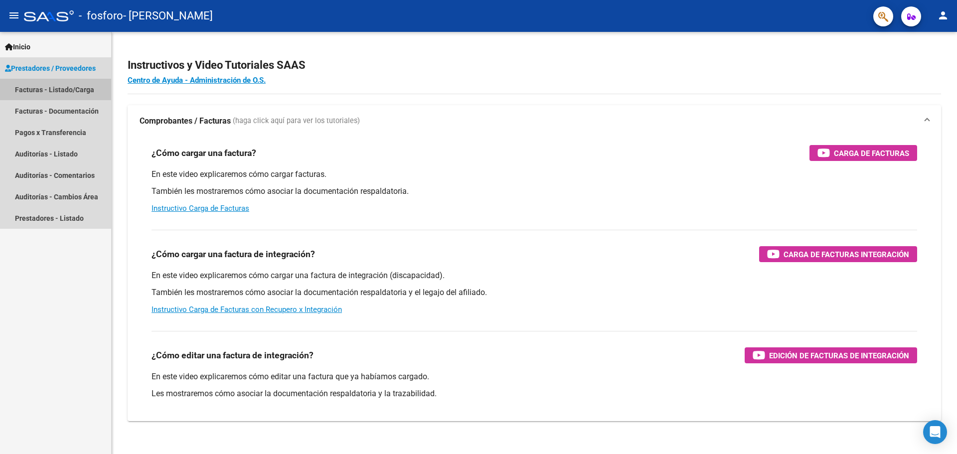
click at [79, 94] on link "Facturas - Listado/Carga" at bounding box center [55, 89] width 111 height 21
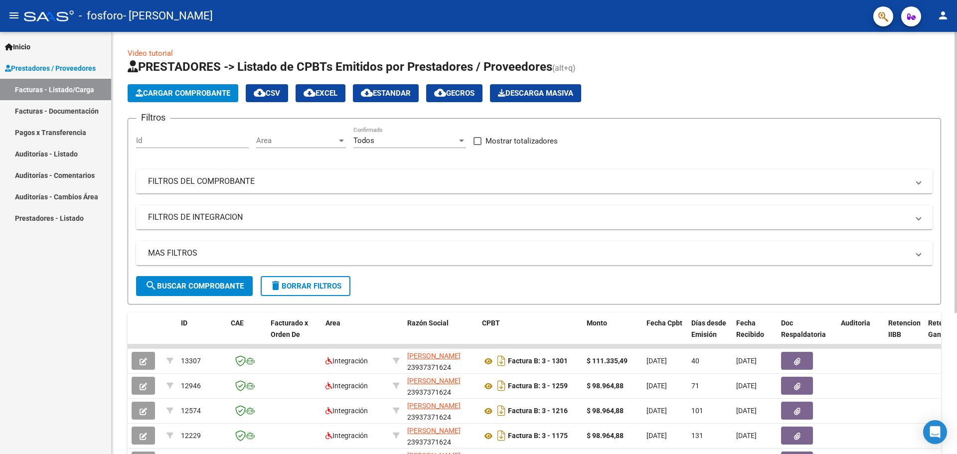
click at [186, 91] on span "Cargar Comprobante" at bounding box center [183, 93] width 95 height 9
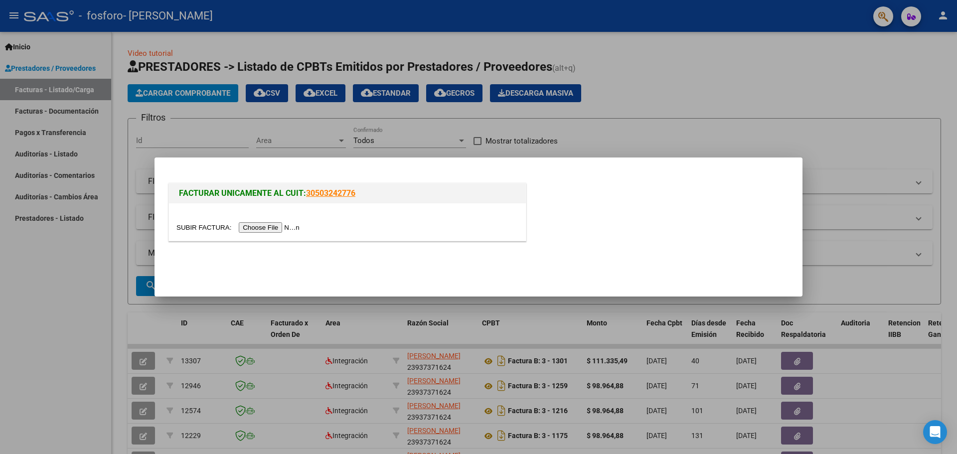
click at [277, 224] on input "file" at bounding box center [240, 227] width 126 height 10
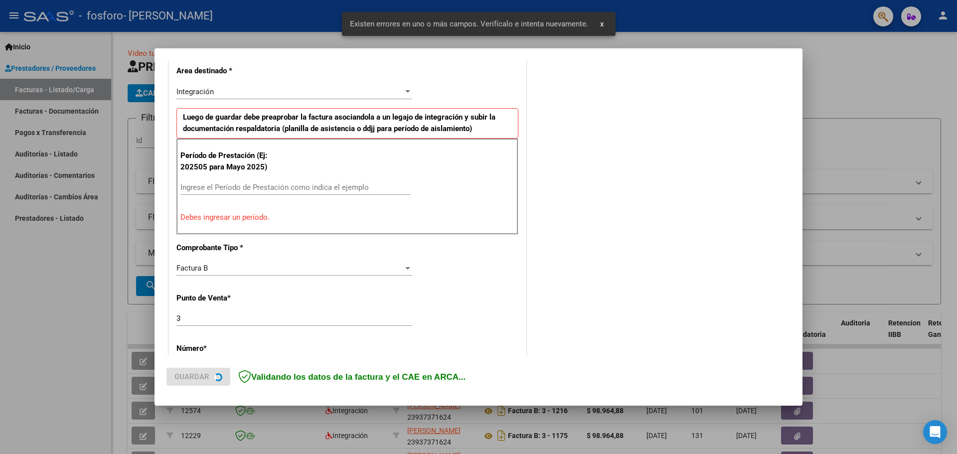
scroll to position [231, 0]
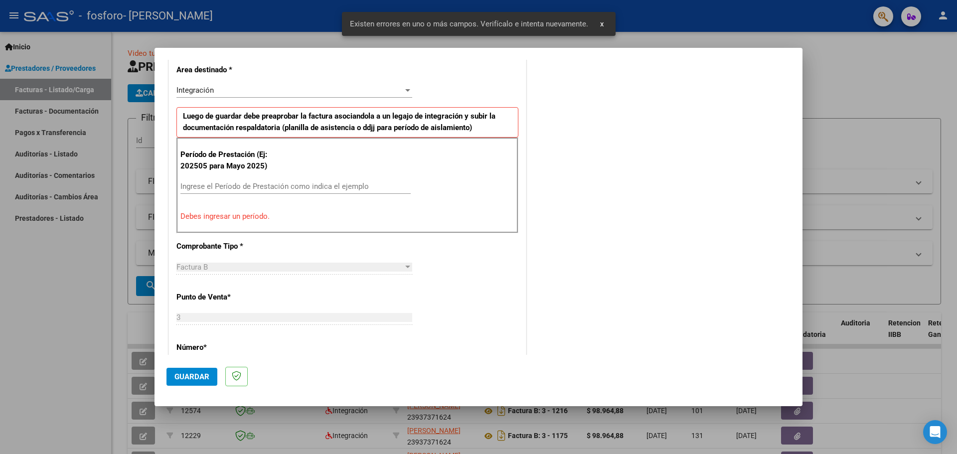
click at [247, 181] on div "Ingrese el Período de Prestación como indica el ejemplo" at bounding box center [296, 186] width 230 height 15
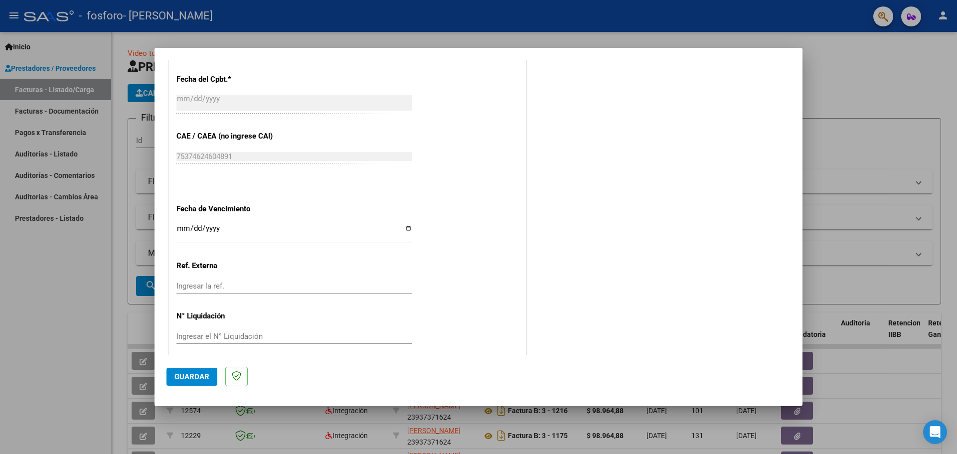
scroll to position [580, 0]
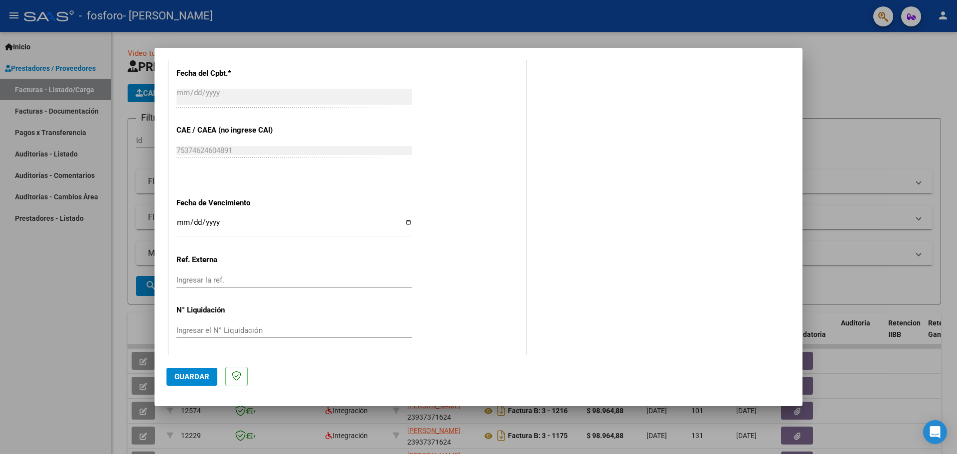
type input "202508"
click at [405, 221] on input "Ingresar la fecha" at bounding box center [295, 226] width 236 height 16
type input "[DATE]"
click at [184, 375] on span "Guardar" at bounding box center [192, 376] width 35 height 9
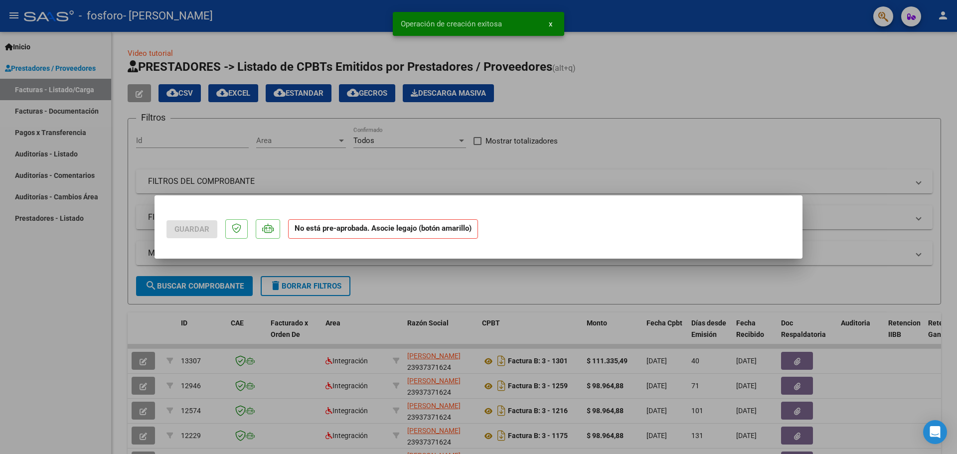
scroll to position [0, 0]
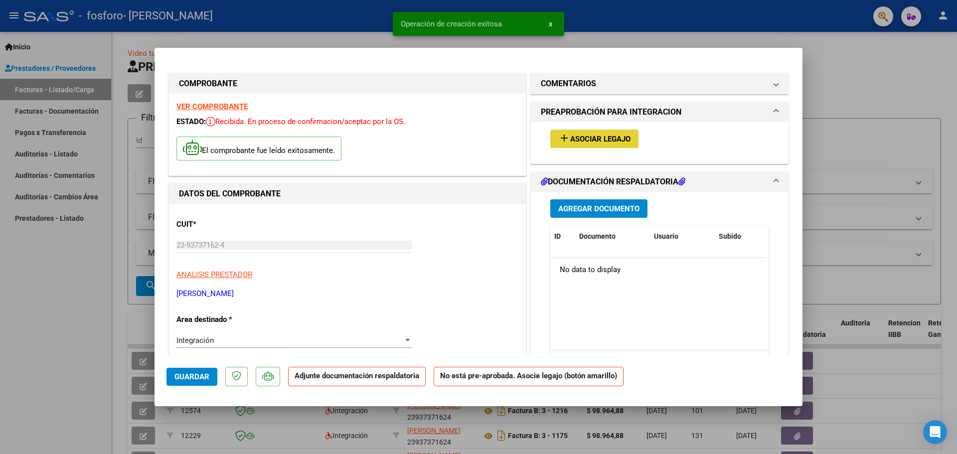
click at [592, 136] on span "Asociar Legajo" at bounding box center [600, 139] width 60 height 9
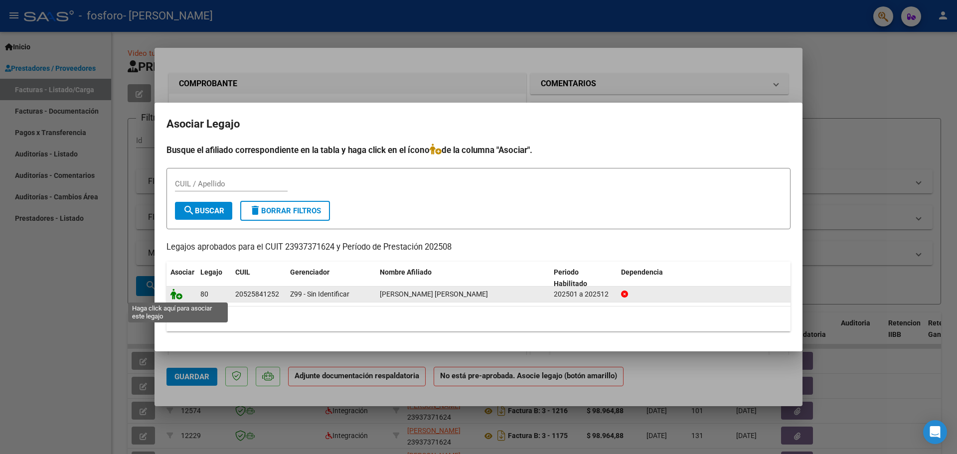
click at [178, 296] on icon at bounding box center [177, 294] width 12 height 11
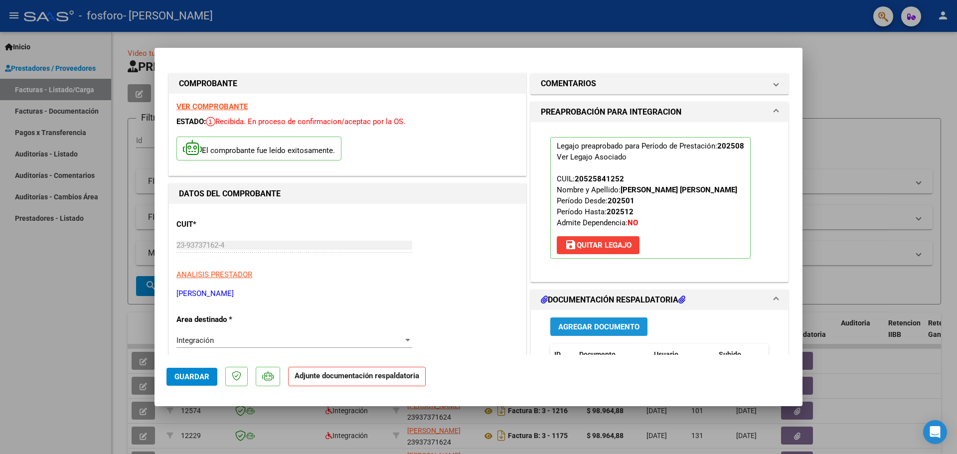
click at [599, 327] on span "Agregar Documento" at bounding box center [598, 327] width 81 height 9
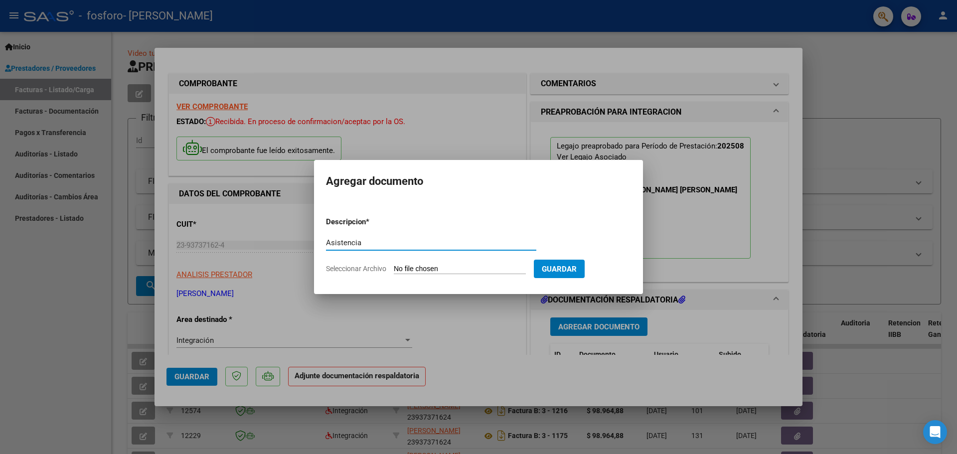
type input "Asistencia"
click at [418, 270] on input "Seleccionar Archivo" at bounding box center [460, 269] width 132 height 9
type input "C:\fakepath\Asistencia Thiago Benitez.pdf"
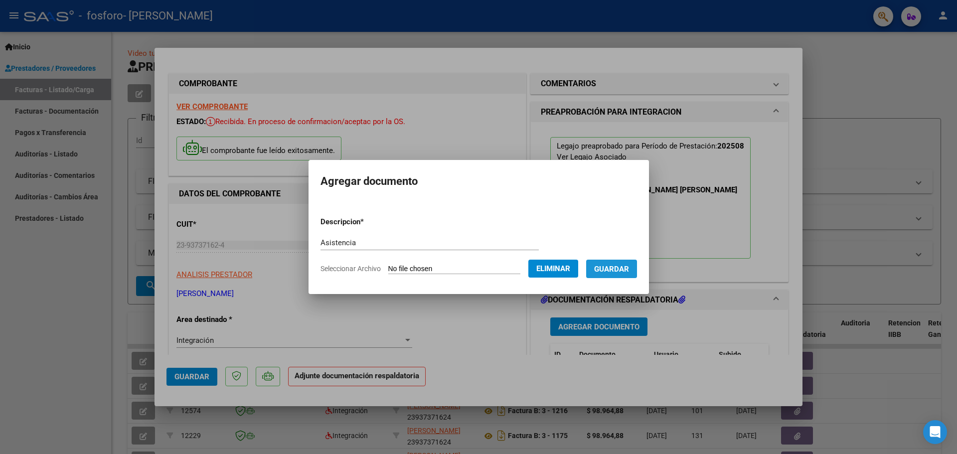
click at [629, 266] on span "Guardar" at bounding box center [611, 269] width 35 height 9
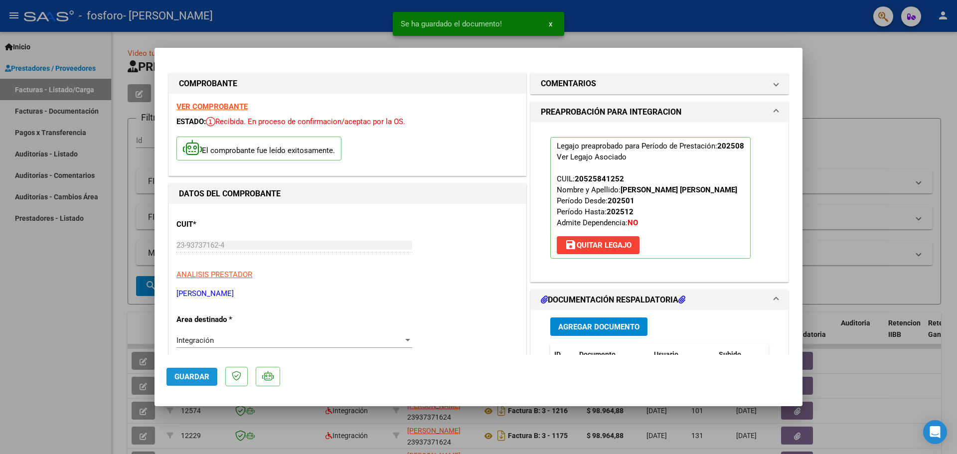
click at [198, 382] on button "Guardar" at bounding box center [192, 377] width 51 height 18
click at [180, 373] on span "Guardar" at bounding box center [192, 376] width 35 height 9
click at [81, 303] on div at bounding box center [478, 227] width 957 height 454
type input "$ 0,00"
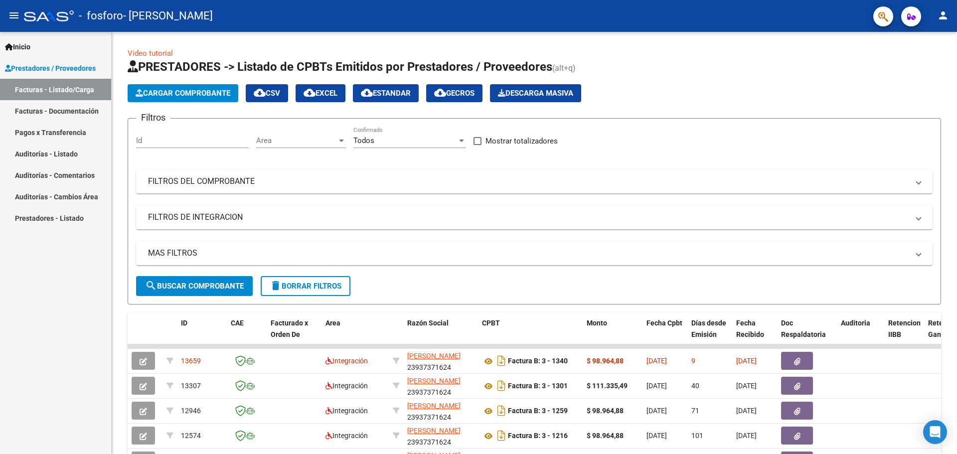
click at [937, 15] on mat-icon "person" at bounding box center [943, 15] width 12 height 12
click at [922, 69] on button "exit_to_app Salir" at bounding box center [923, 66] width 61 height 24
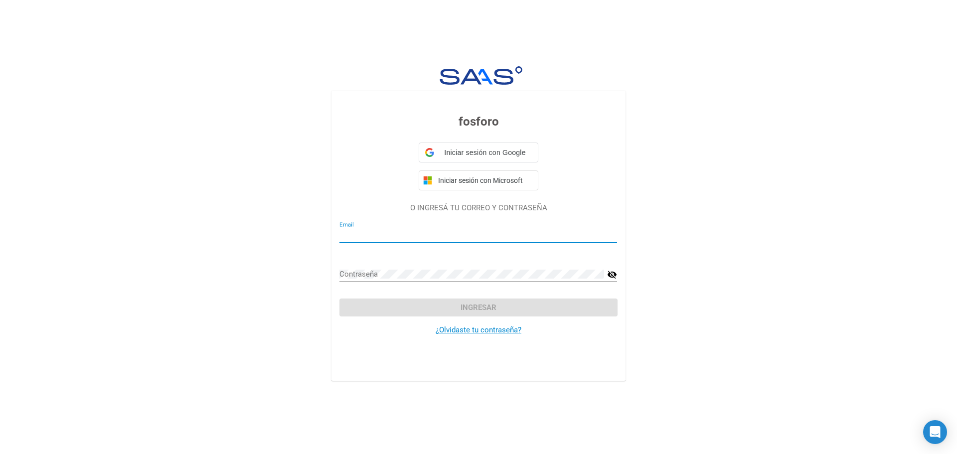
type input "[EMAIL_ADDRESS][DOMAIN_NAME]"
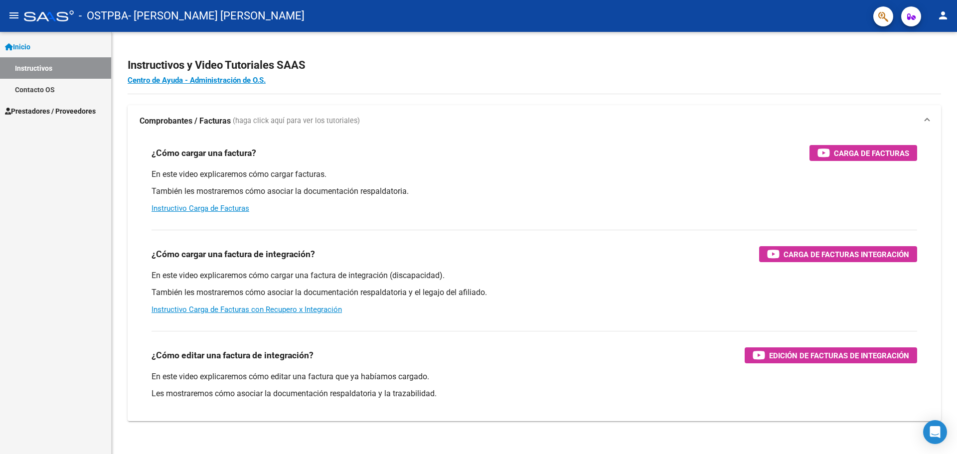
click at [62, 116] on span "Prestadores / Proveedores" at bounding box center [50, 111] width 91 height 11
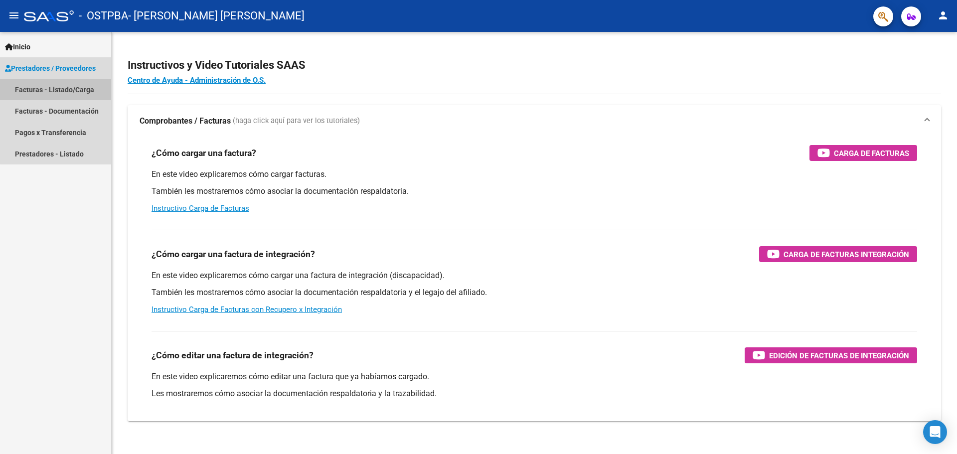
click at [65, 90] on link "Facturas - Listado/Carga" at bounding box center [55, 89] width 111 height 21
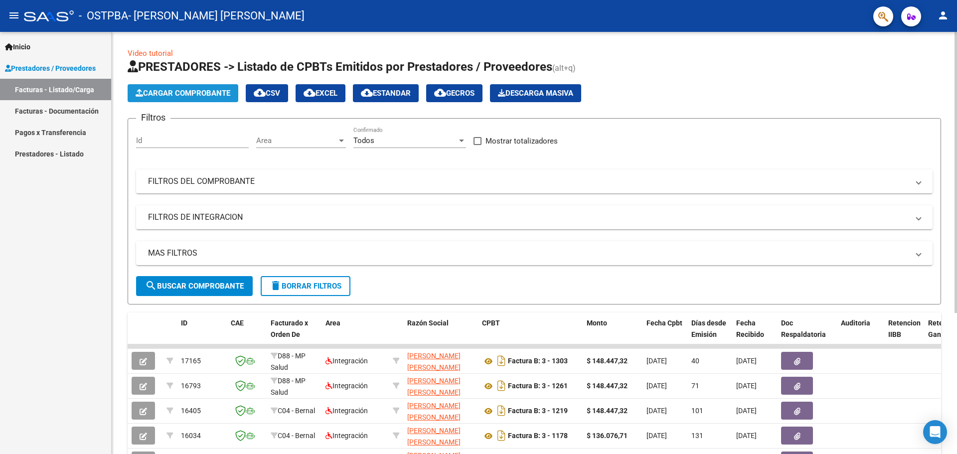
click at [217, 91] on span "Cargar Comprobante" at bounding box center [183, 93] width 95 height 9
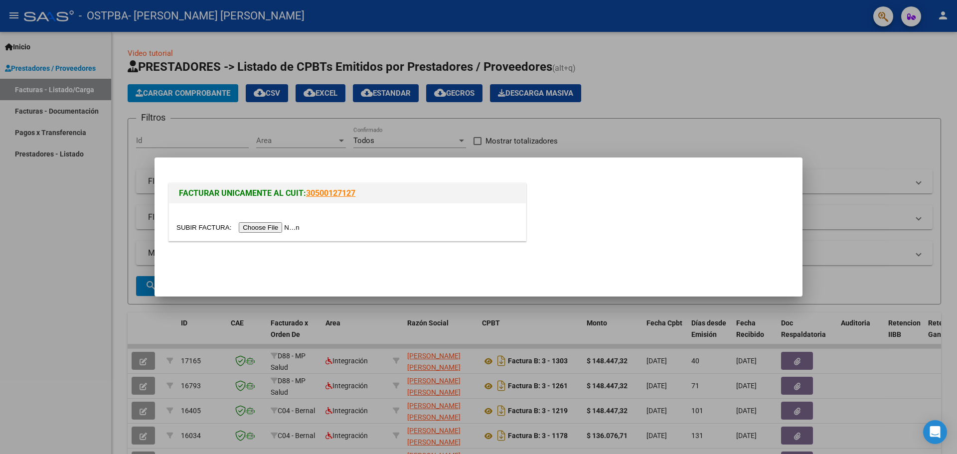
click at [284, 225] on input "file" at bounding box center [240, 227] width 126 height 10
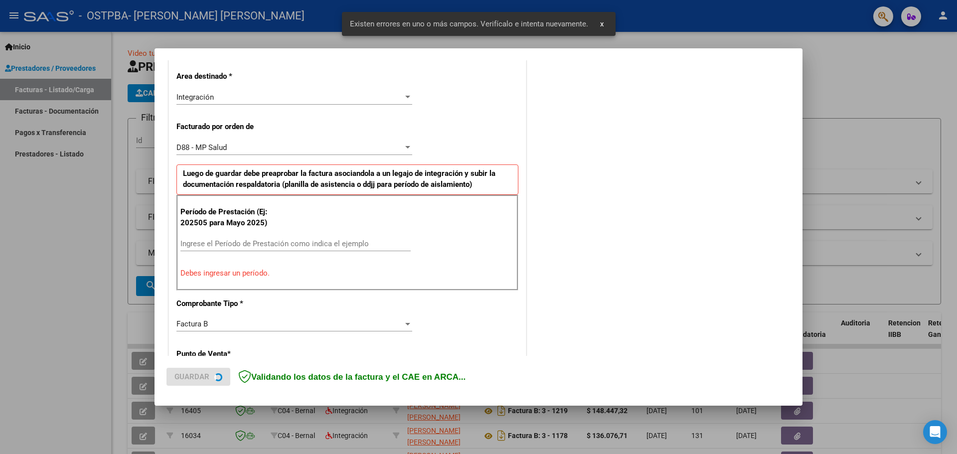
scroll to position [231, 0]
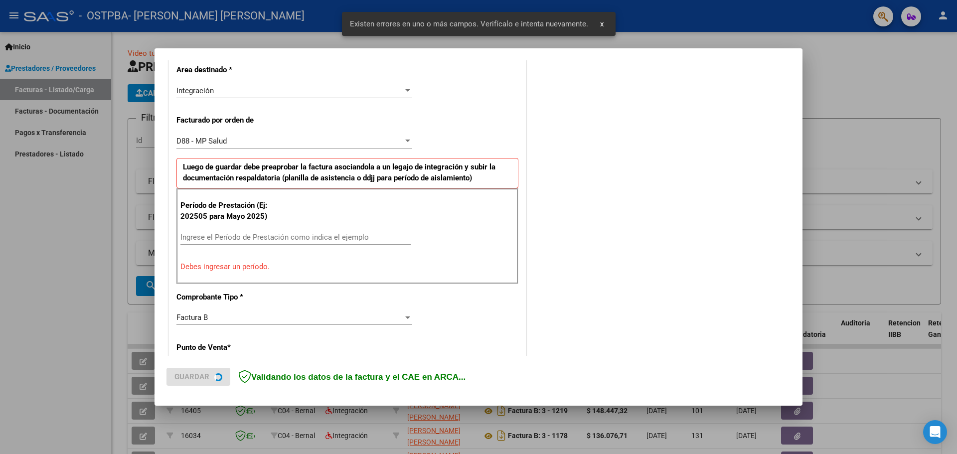
click at [320, 231] on div "Ingrese el Período de Prestación como indica el ejemplo" at bounding box center [296, 237] width 230 height 15
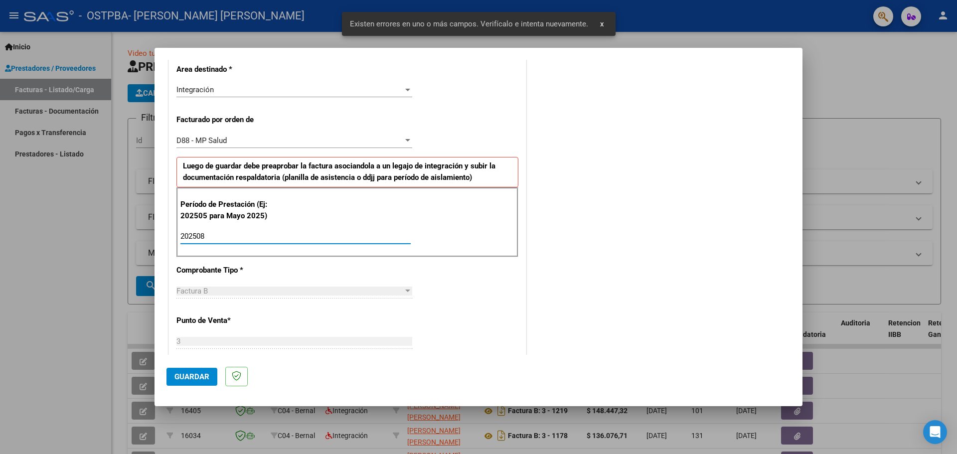
type input "202508"
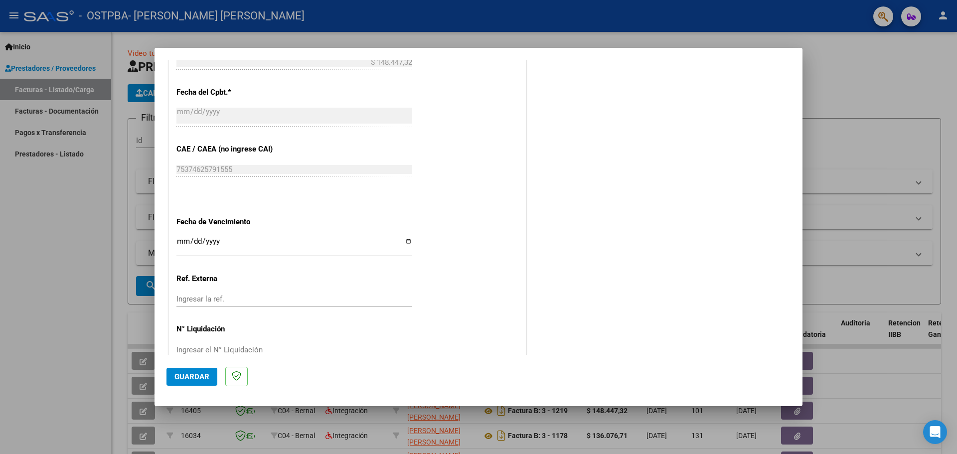
scroll to position [633, 0]
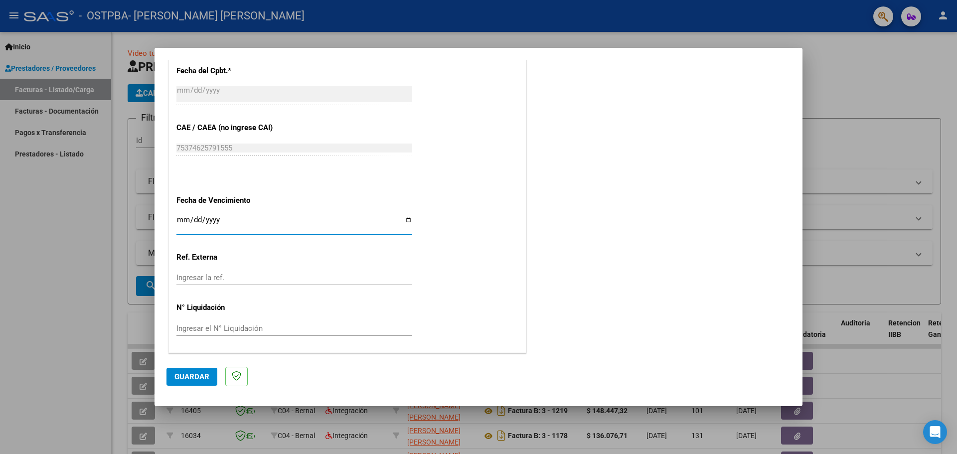
click at [400, 217] on input "Ingresar la fecha" at bounding box center [295, 224] width 236 height 16
click at [407, 222] on input "Ingresar la fecha" at bounding box center [295, 224] width 236 height 16
type input "[DATE]"
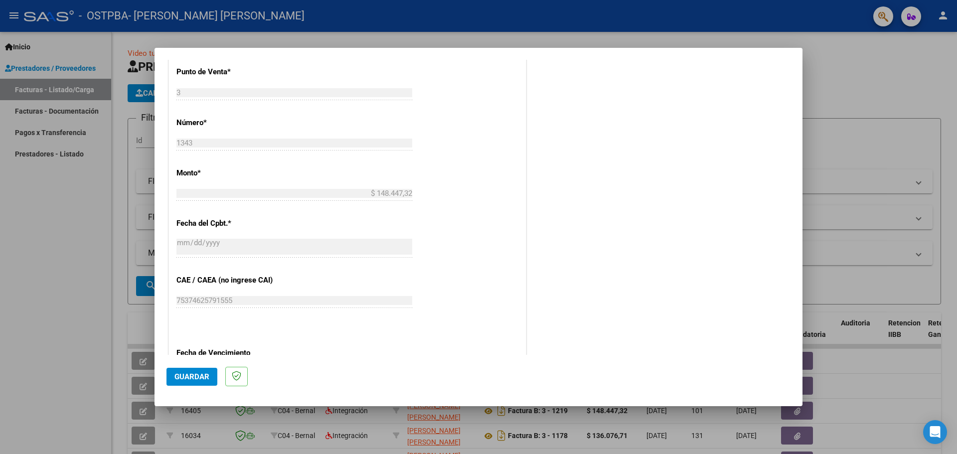
scroll to position [383, 0]
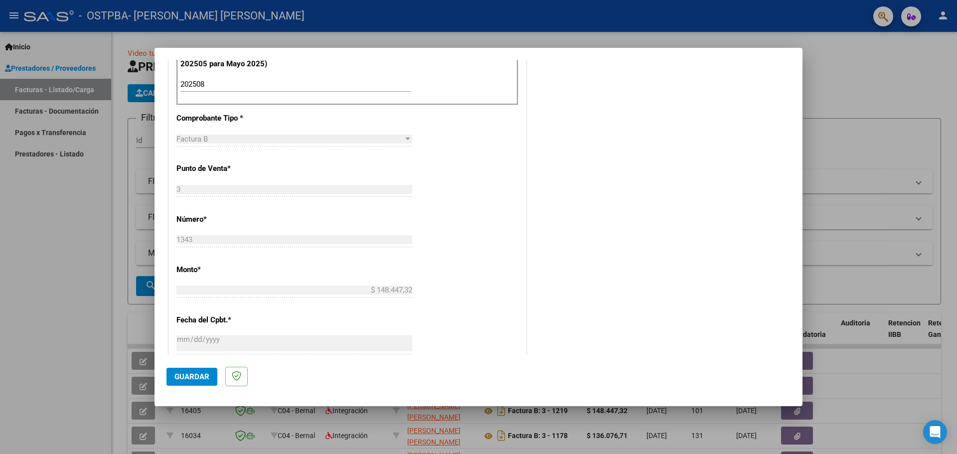
click at [190, 377] on span "Guardar" at bounding box center [192, 376] width 35 height 9
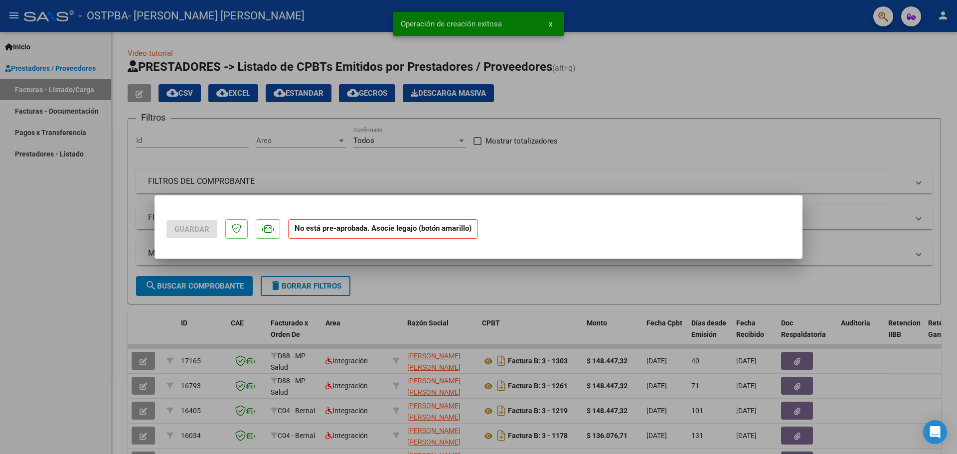
scroll to position [0, 0]
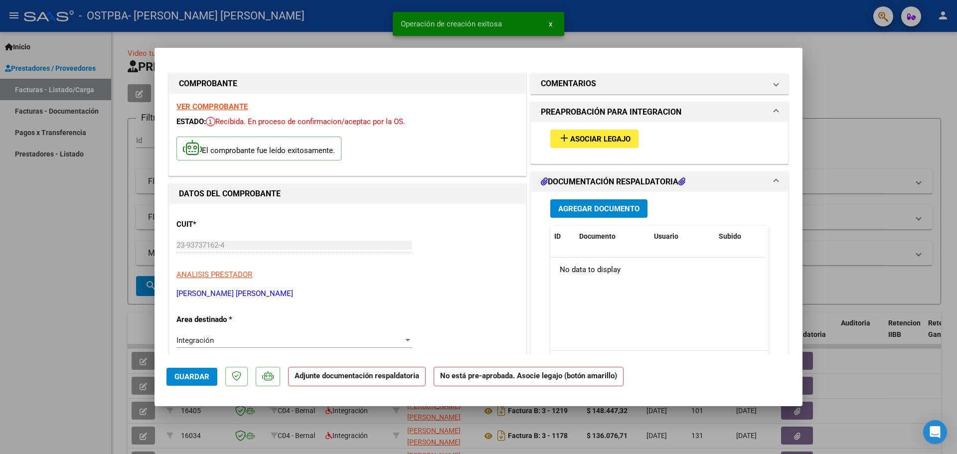
click at [600, 125] on div "add Asociar Legajo" at bounding box center [659, 138] width 233 height 33
click at [591, 139] on span "Asociar Legajo" at bounding box center [600, 139] width 60 height 9
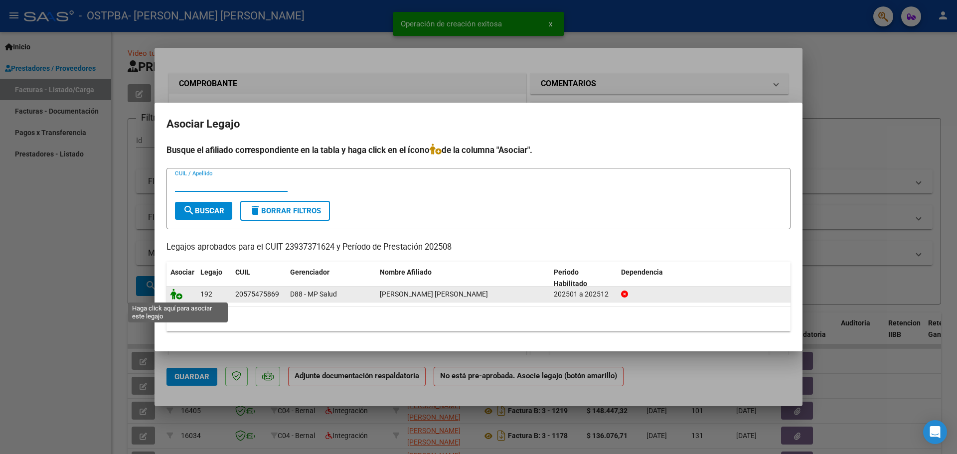
click at [180, 295] on icon at bounding box center [177, 294] width 12 height 11
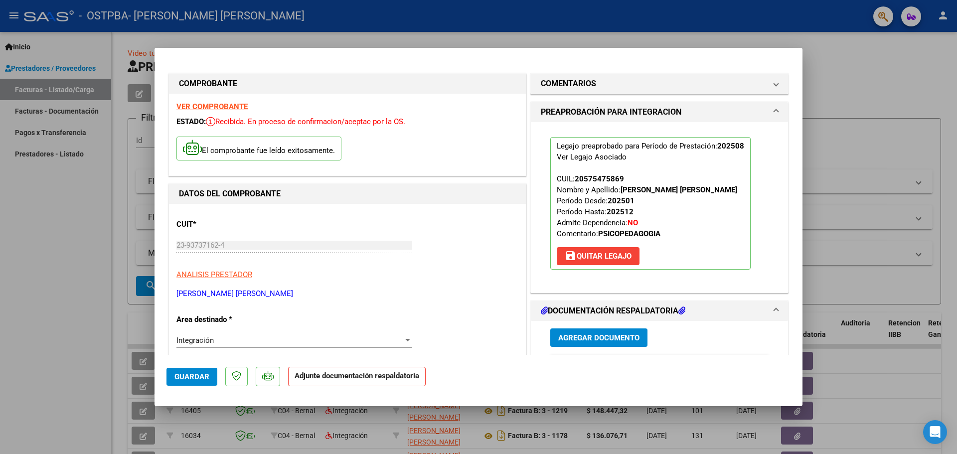
click at [591, 329] on div "Agregar Documento ID Documento Usuario Subido Acción No data to display 0 total…" at bounding box center [659, 420] width 233 height 199
click at [591, 333] on button "Agregar Documento" at bounding box center [599, 338] width 97 height 18
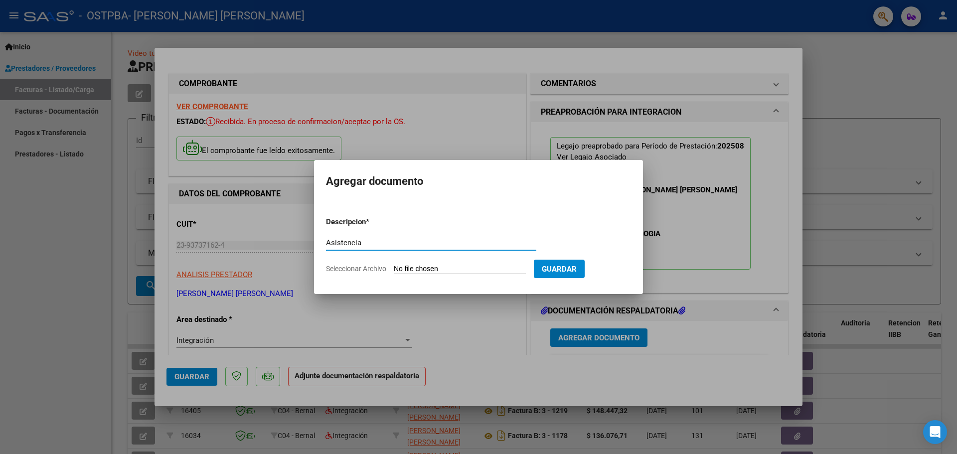
type input "Asistencia"
click at [444, 272] on input "Seleccionar Archivo" at bounding box center [460, 269] width 132 height 9
type input "C:\fakepath\Asistencia [PERSON_NAME].pdf"
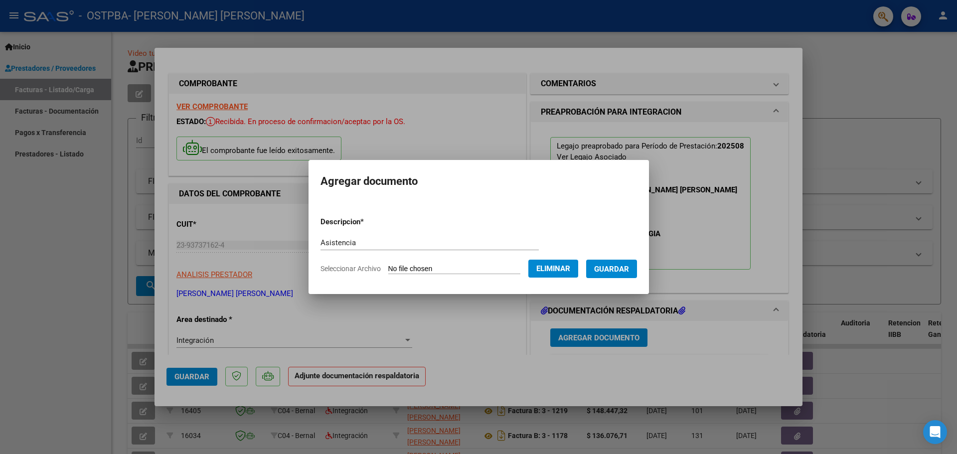
click at [615, 267] on span "Guardar" at bounding box center [611, 269] width 35 height 9
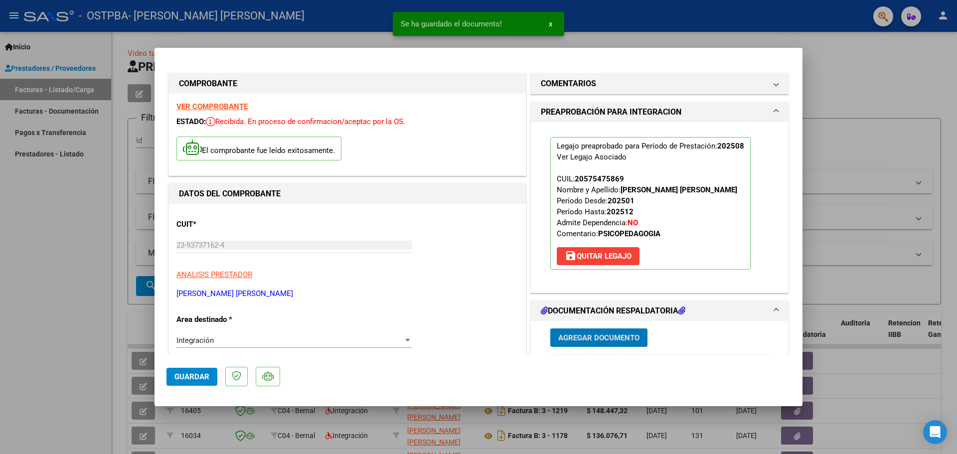
click at [864, 70] on div at bounding box center [478, 227] width 957 height 454
type input "$ 0,00"
